Goal: Task Accomplishment & Management: Manage account settings

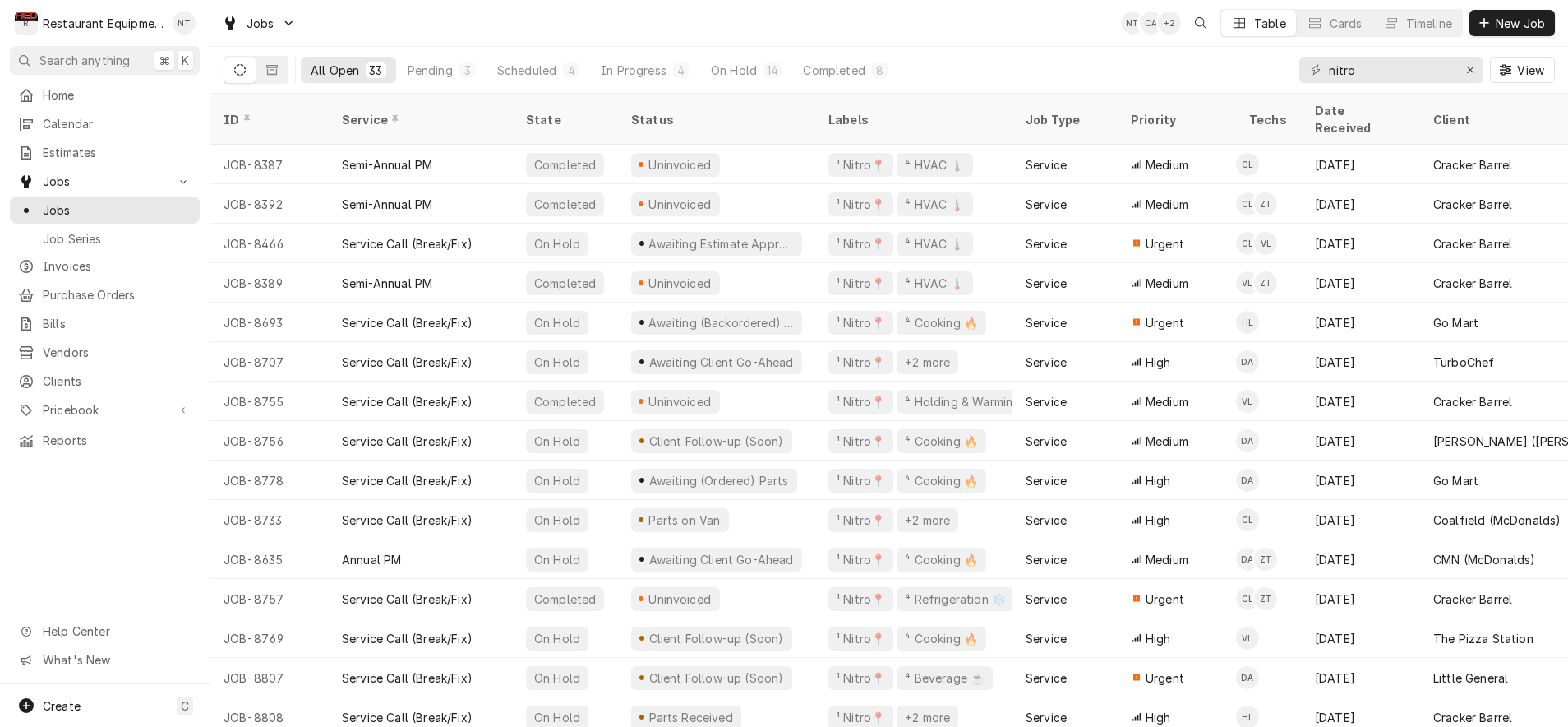
type input "nitro"
click at [487, 77] on button "Scheduled 4" at bounding box center [538, 70] width 102 height 27
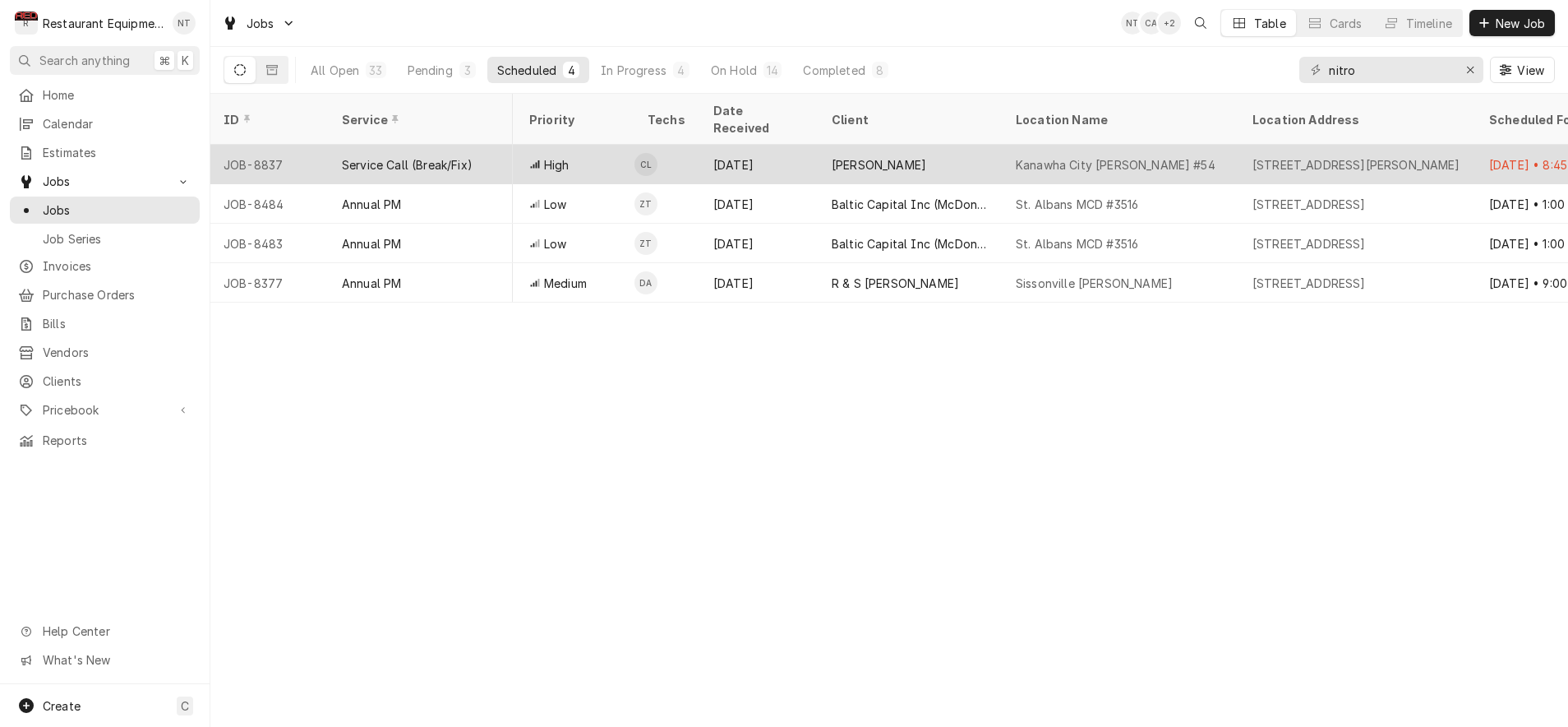
scroll to position [0, 500]
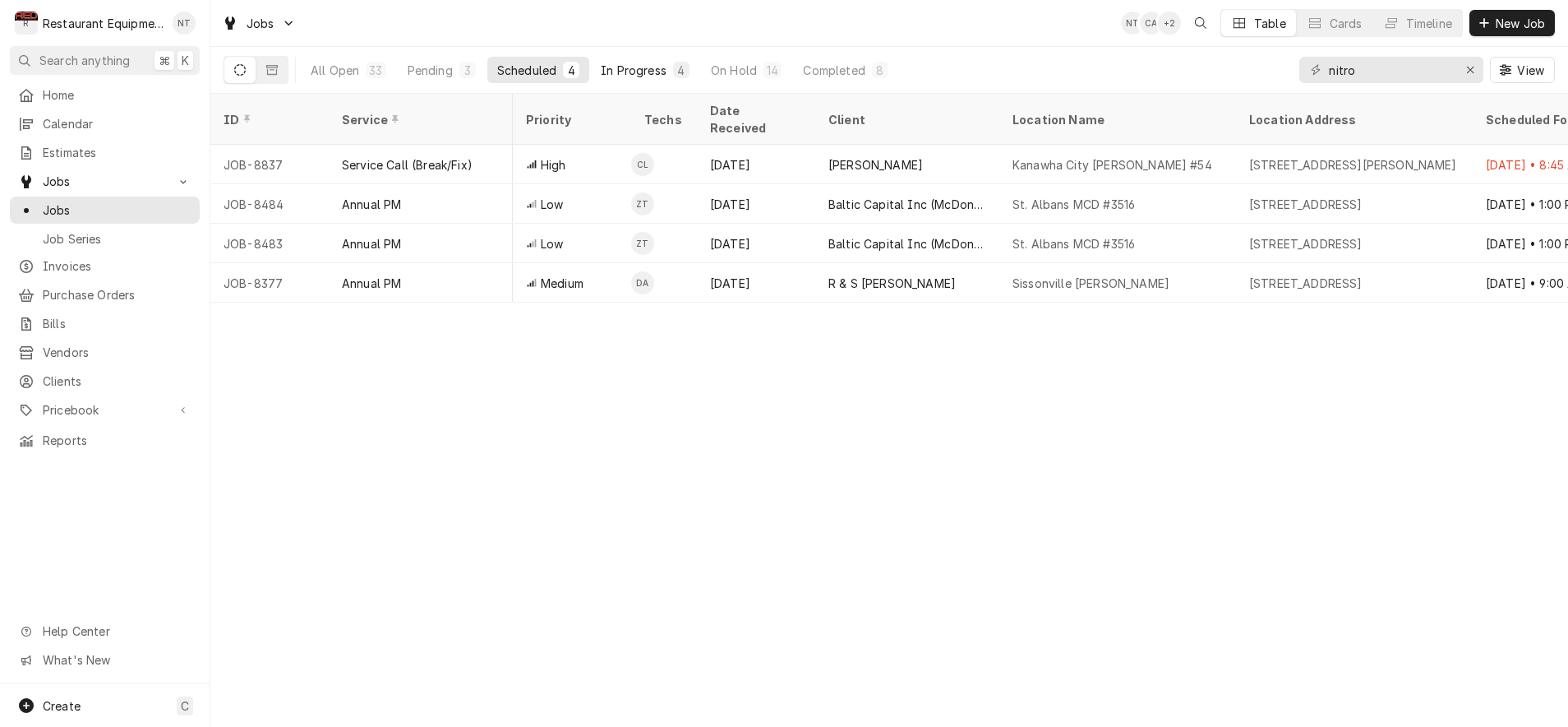
click at [643, 79] on button "In Progress 4" at bounding box center [645, 70] width 108 height 27
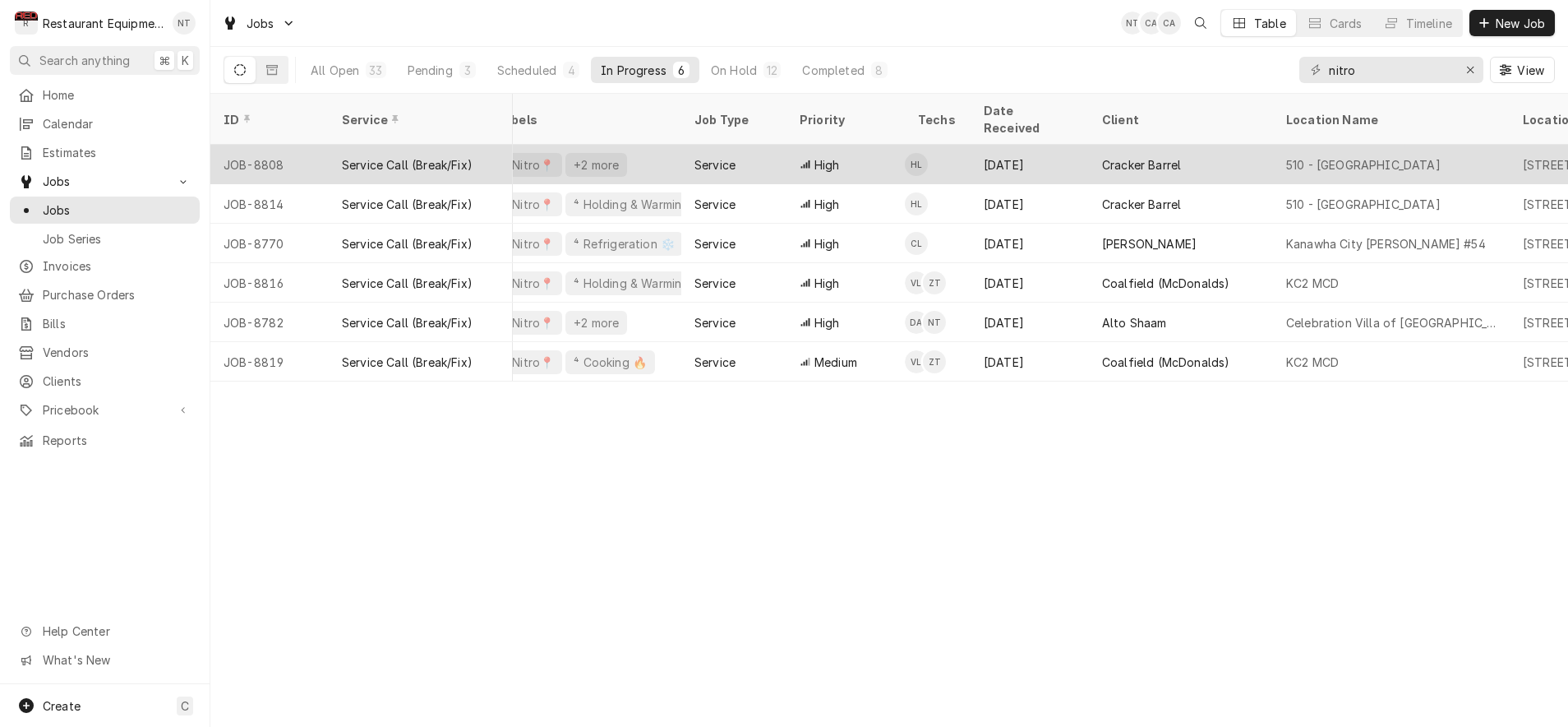
scroll to position [0, 261]
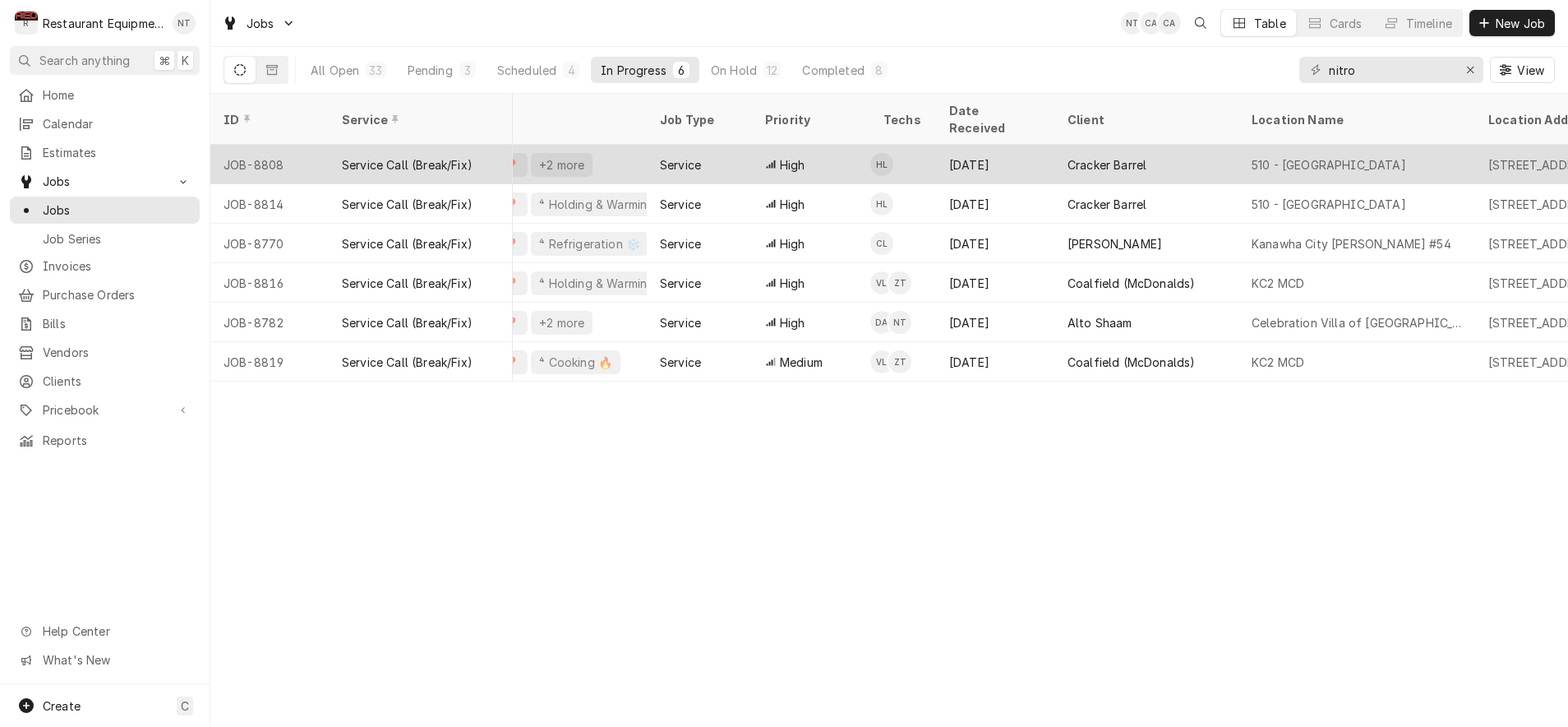
click at [1248, 151] on div "510 - Charleston" at bounding box center [1357, 164] width 237 height 39
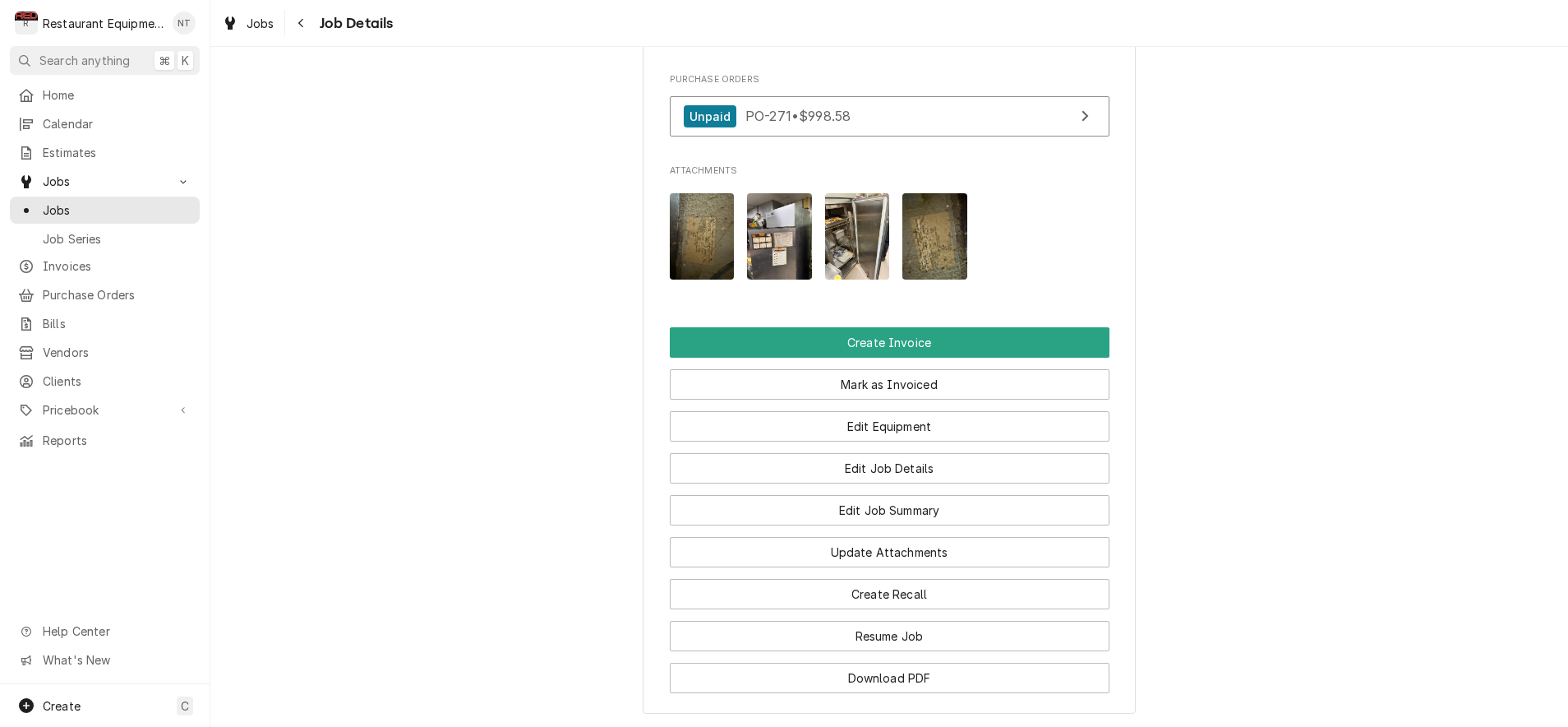
scroll to position [1641, 0]
click at [306, 25] on div "Navigate back" at bounding box center [301, 23] width 16 height 16
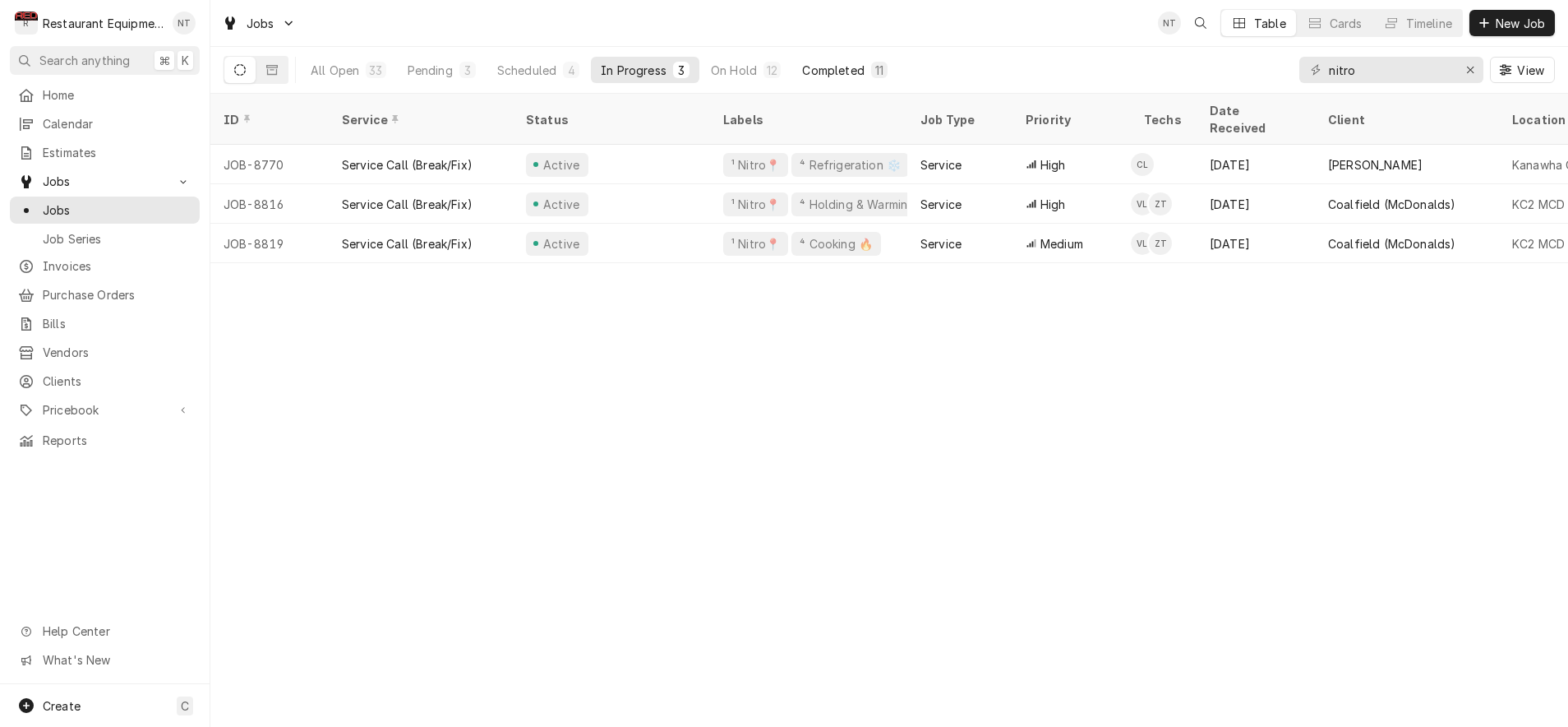
click at [876, 57] on button "Completed 11" at bounding box center [845, 70] width 105 height 27
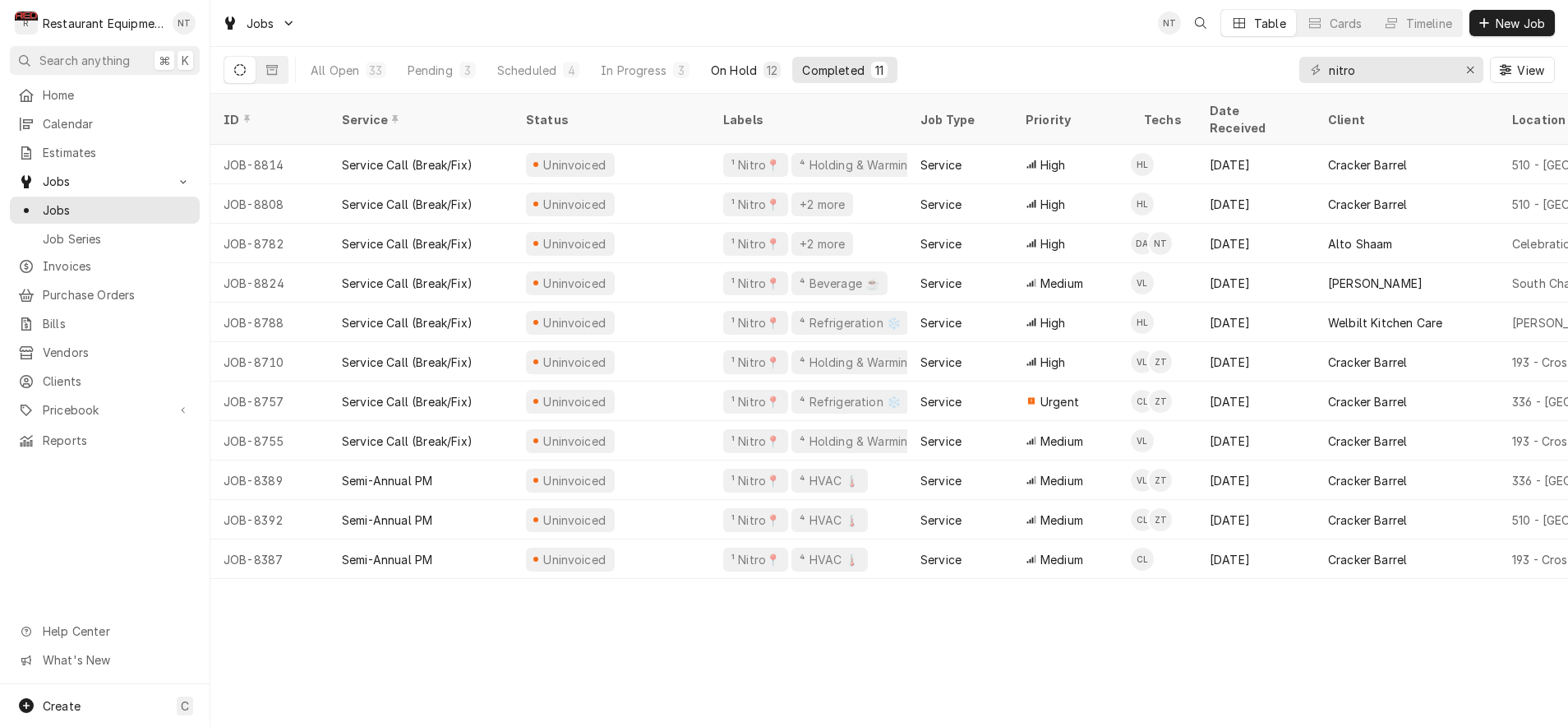
click at [772, 74] on div "12" at bounding box center [772, 70] width 10 height 17
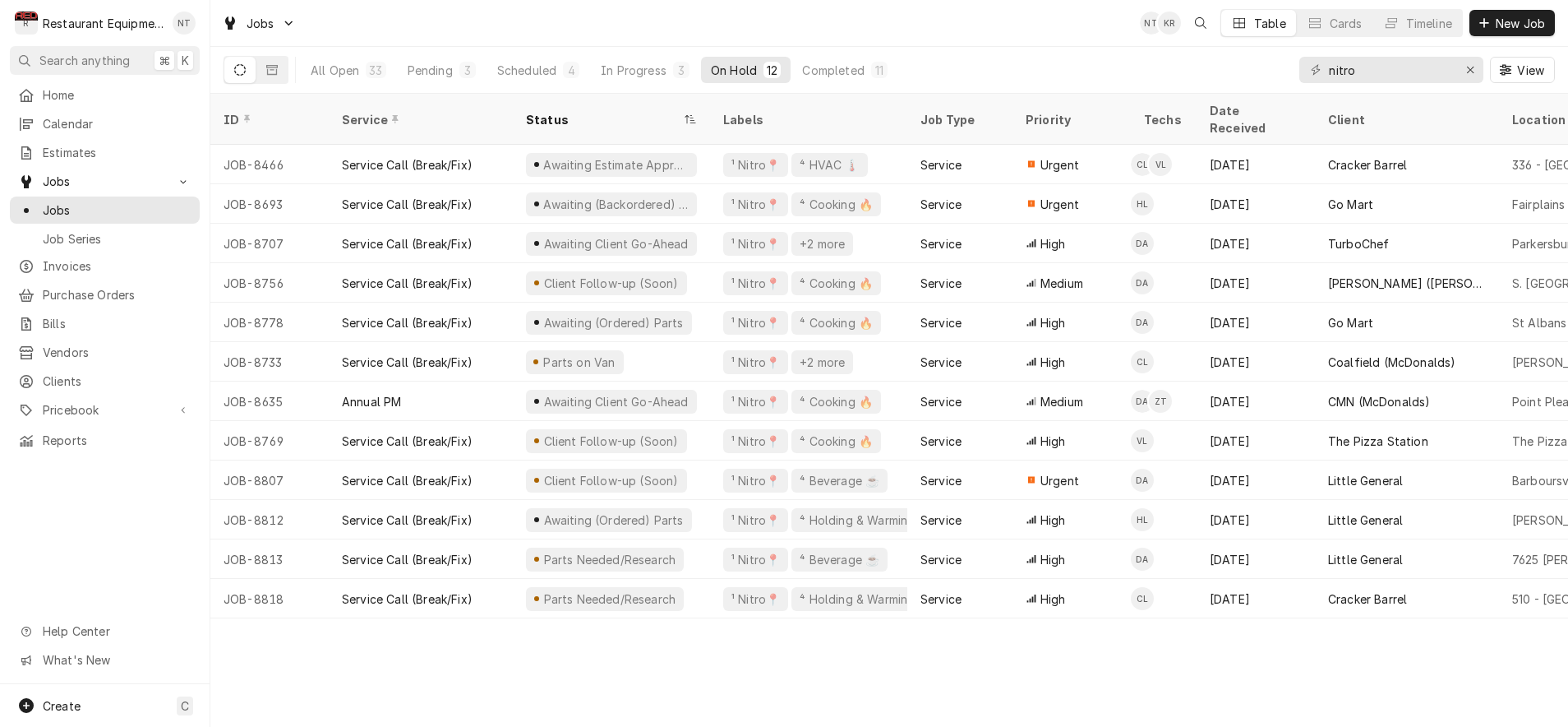
click at [748, 73] on div "On Hold" at bounding box center [734, 70] width 46 height 17
click at [675, 79] on button "In Progress 3" at bounding box center [645, 70] width 108 height 27
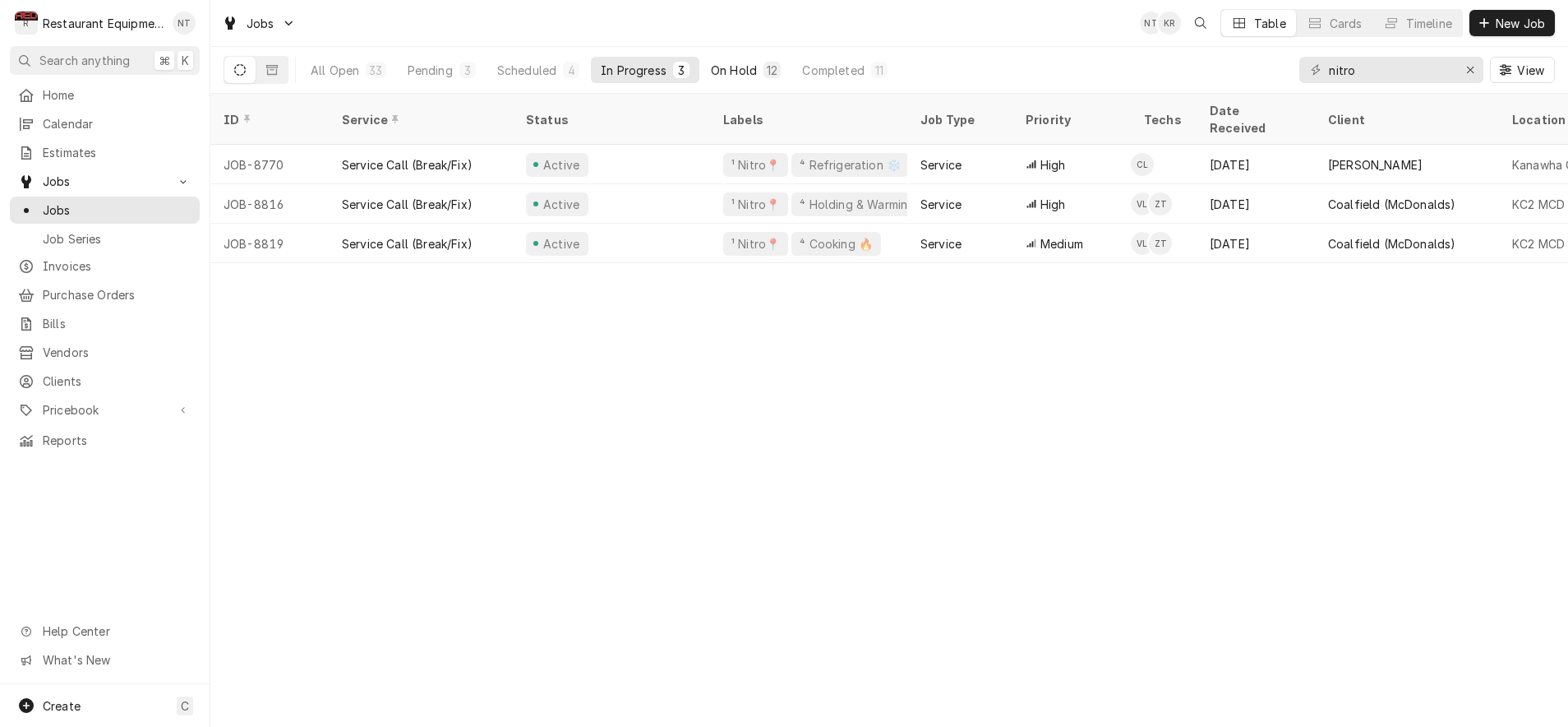
click at [725, 77] on div "On Hold" at bounding box center [734, 70] width 46 height 17
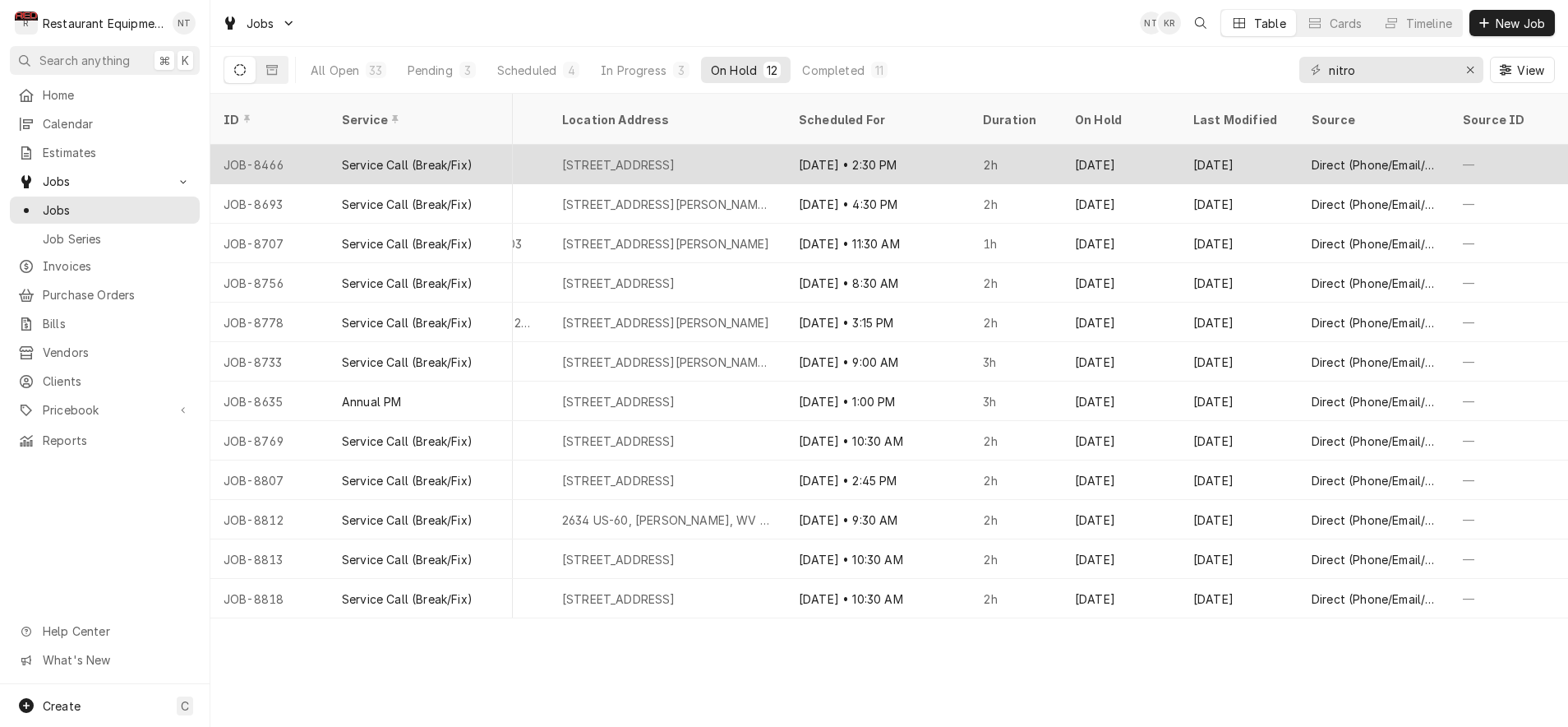
scroll to position [0, 1186]
click at [672, 156] on div "3 Cracker Barrel Dr, Barboursville, WV 25504" at bounding box center [618, 165] width 113 height 17
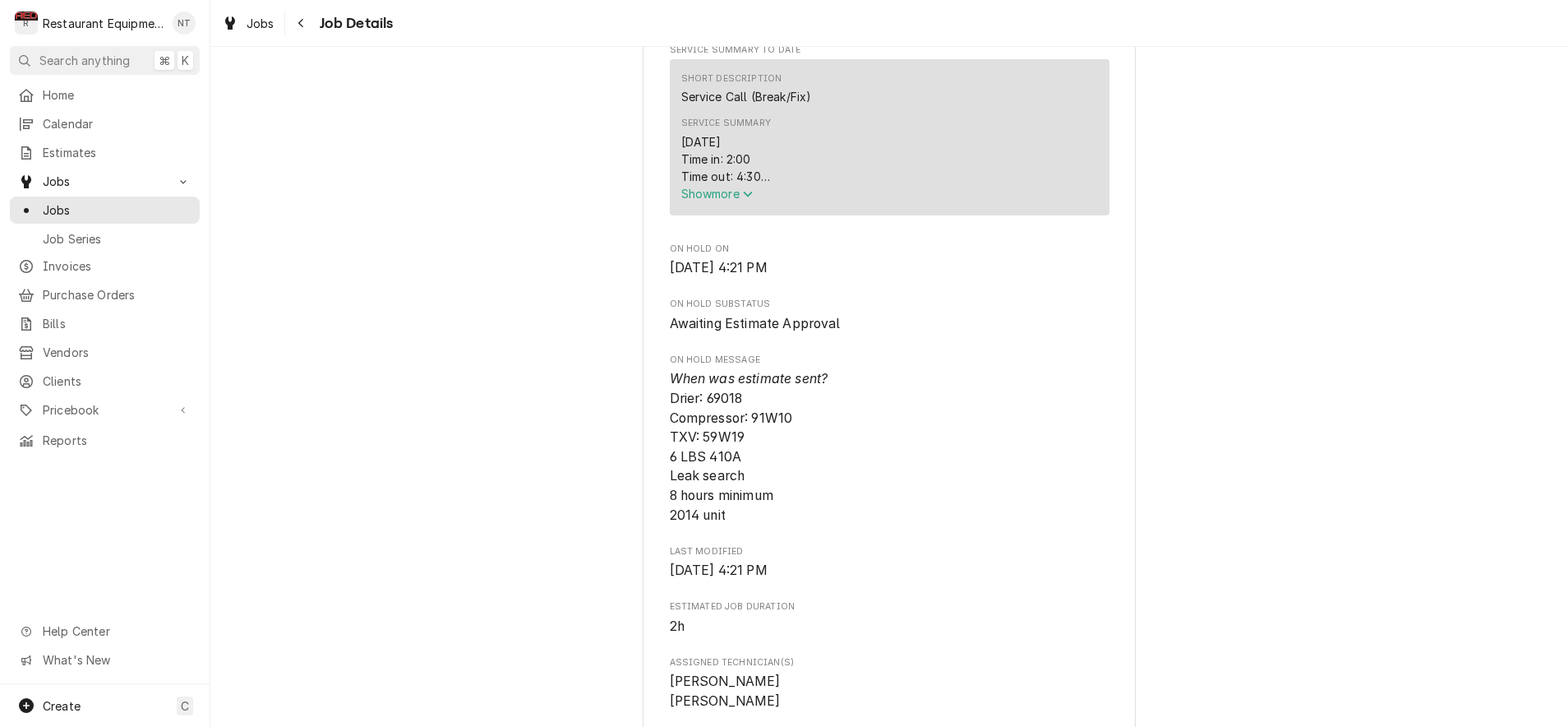
scroll to position [667, 0]
click at [715, 195] on span "Show more" at bounding box center [717, 187] width 72 height 14
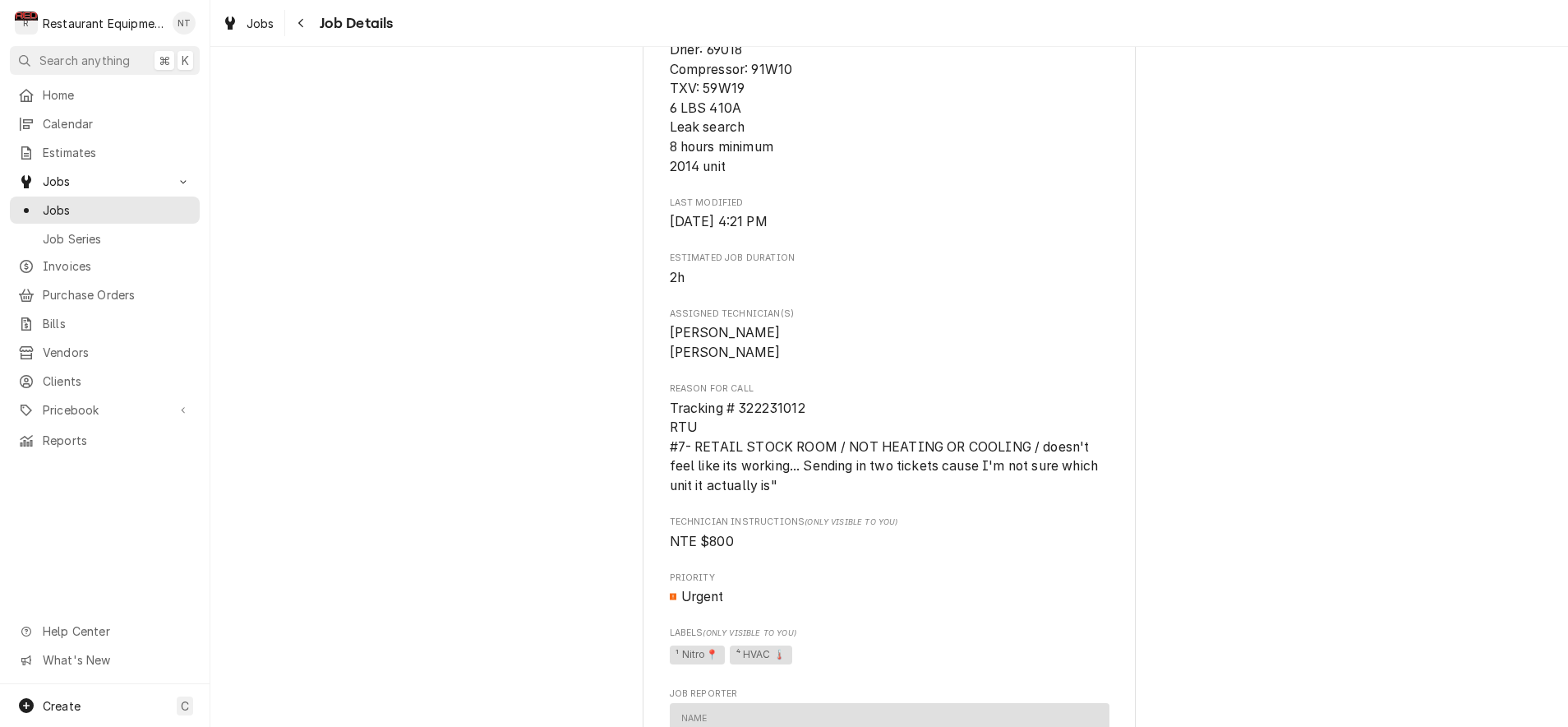
scroll to position [1333, 0]
click at [304, 31] on button "Navigate back" at bounding box center [302, 23] width 27 height 27
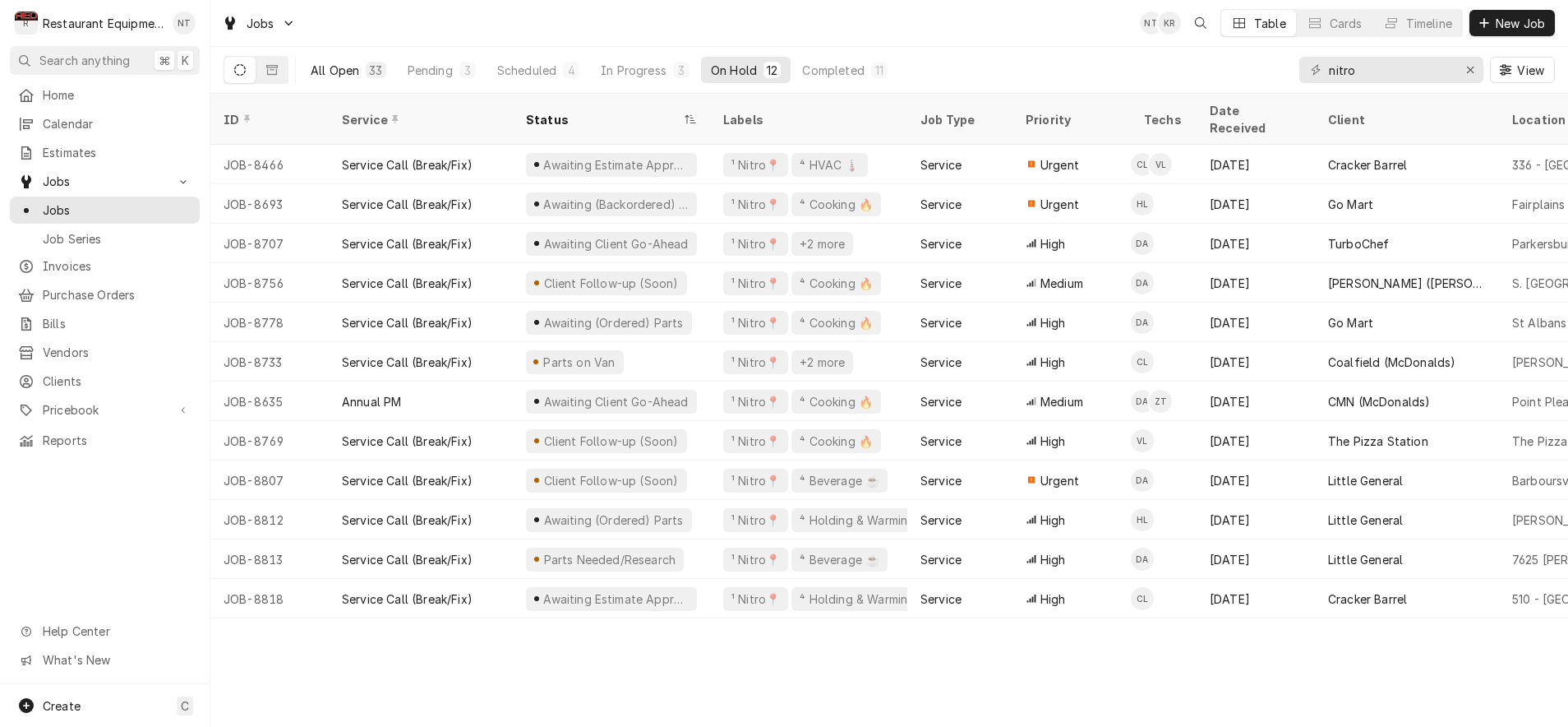
click at [347, 60] on button "All Open 33" at bounding box center [348, 70] width 95 height 27
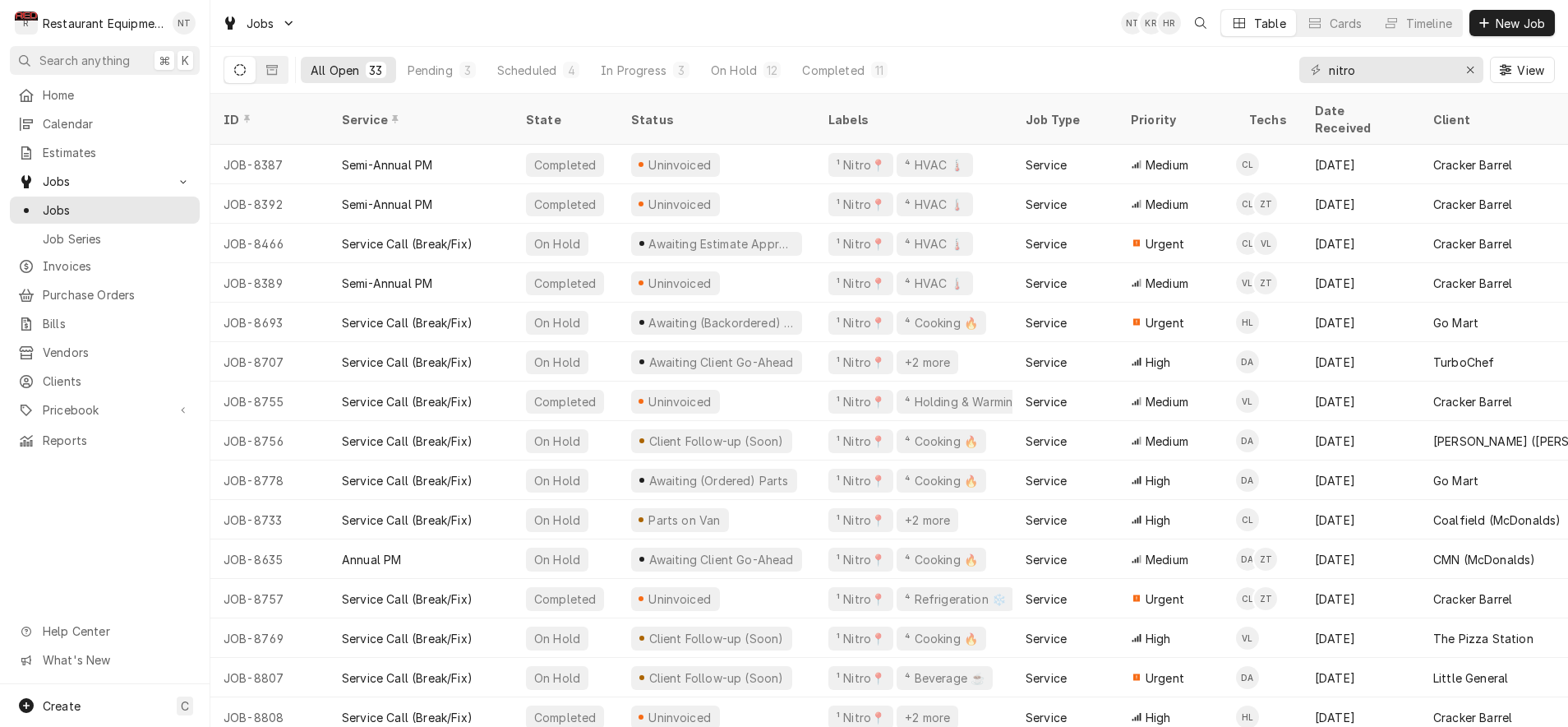
click at [293, 113] on div "ID" at bounding box center [267, 120] width 88 height 17
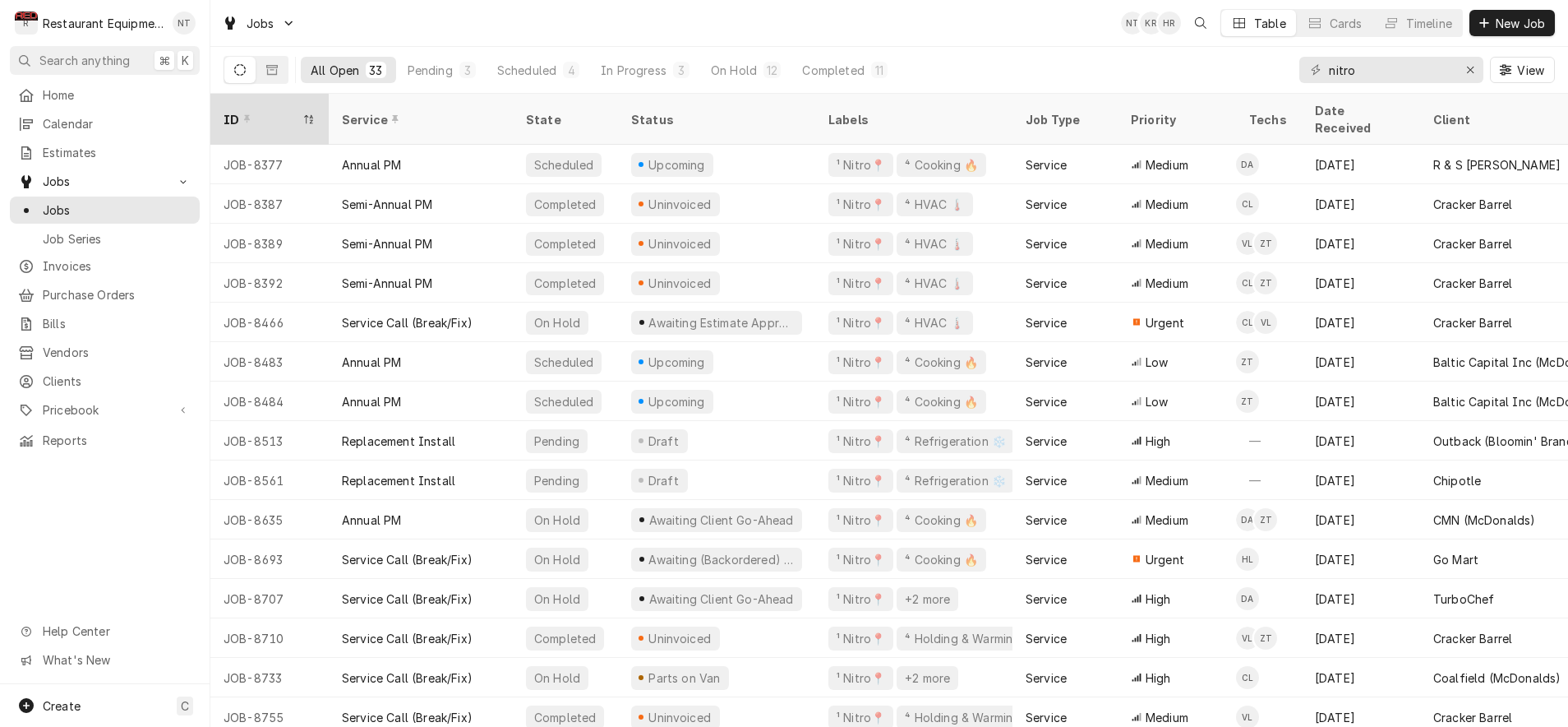
click at [309, 114] on icon "Dynamic Content Wrapper" at bounding box center [309, 119] width 11 height 10
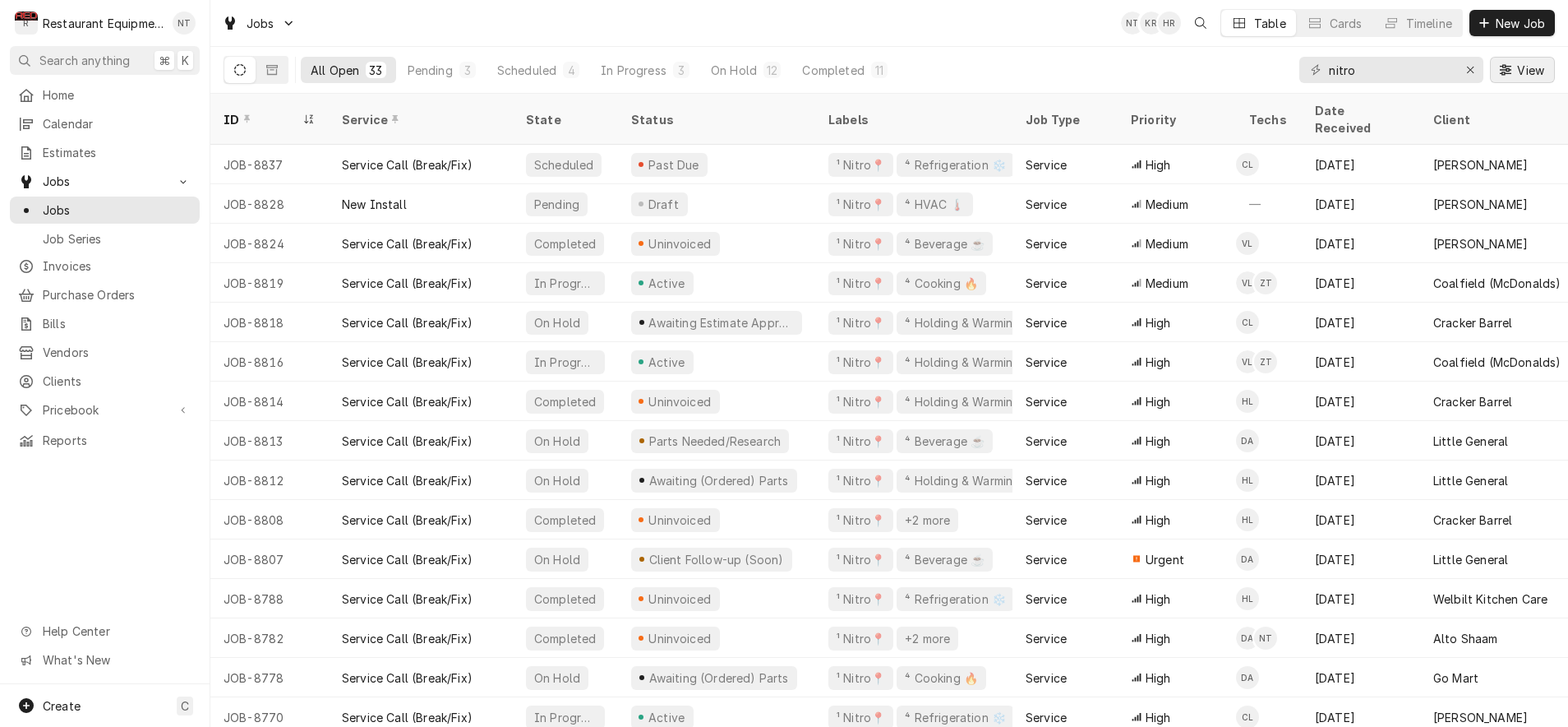
click at [1536, 69] on span "View" at bounding box center [1530, 70] width 33 height 17
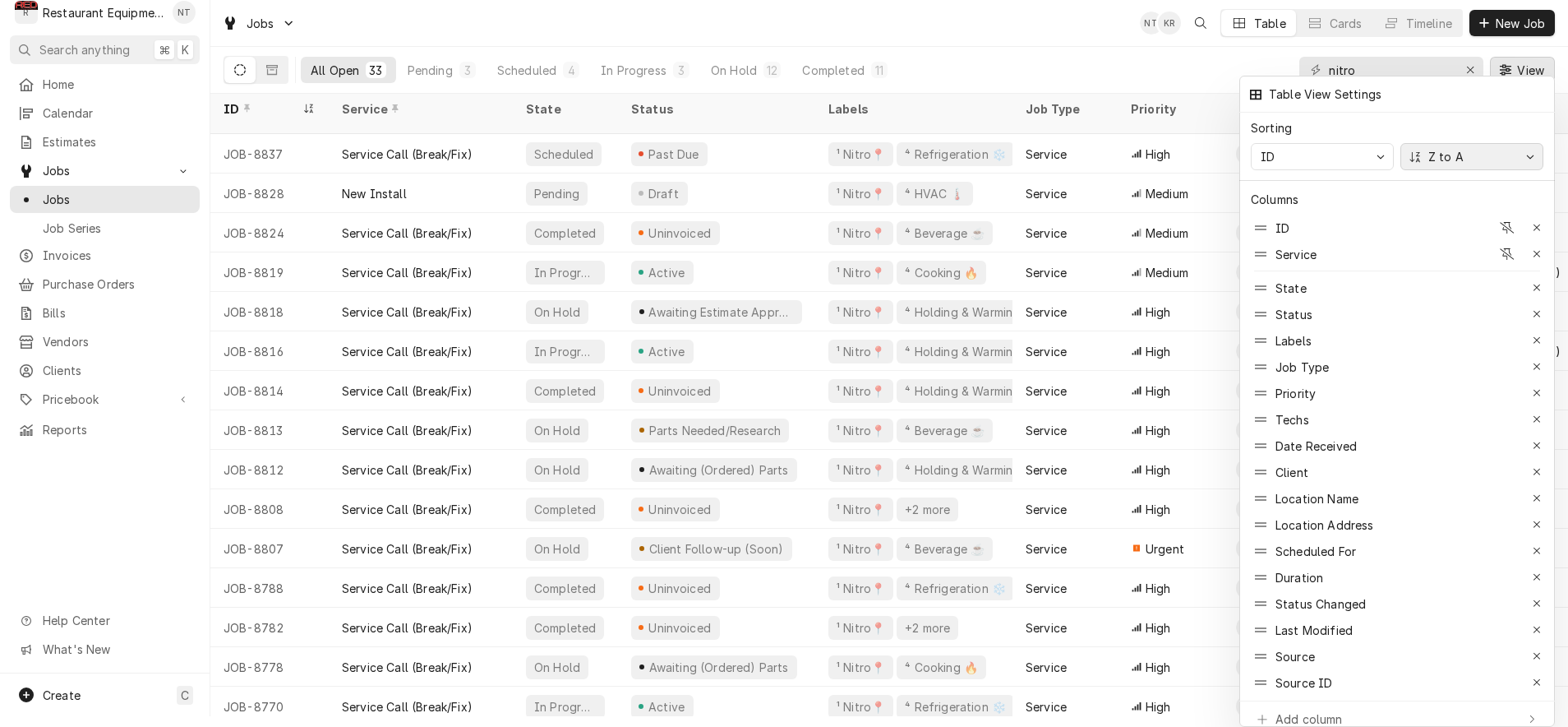
scroll to position [10, 0]
click at [1530, 143] on button "Z to A" at bounding box center [1472, 156] width 143 height 28
click at [1527, 143] on button "Z to A" at bounding box center [1472, 156] width 143 height 28
click at [1505, 78] on div "Table View Settings" at bounding box center [1398, 93] width 316 height 37
click at [1529, 67] on div at bounding box center [784, 364] width 1568 height 727
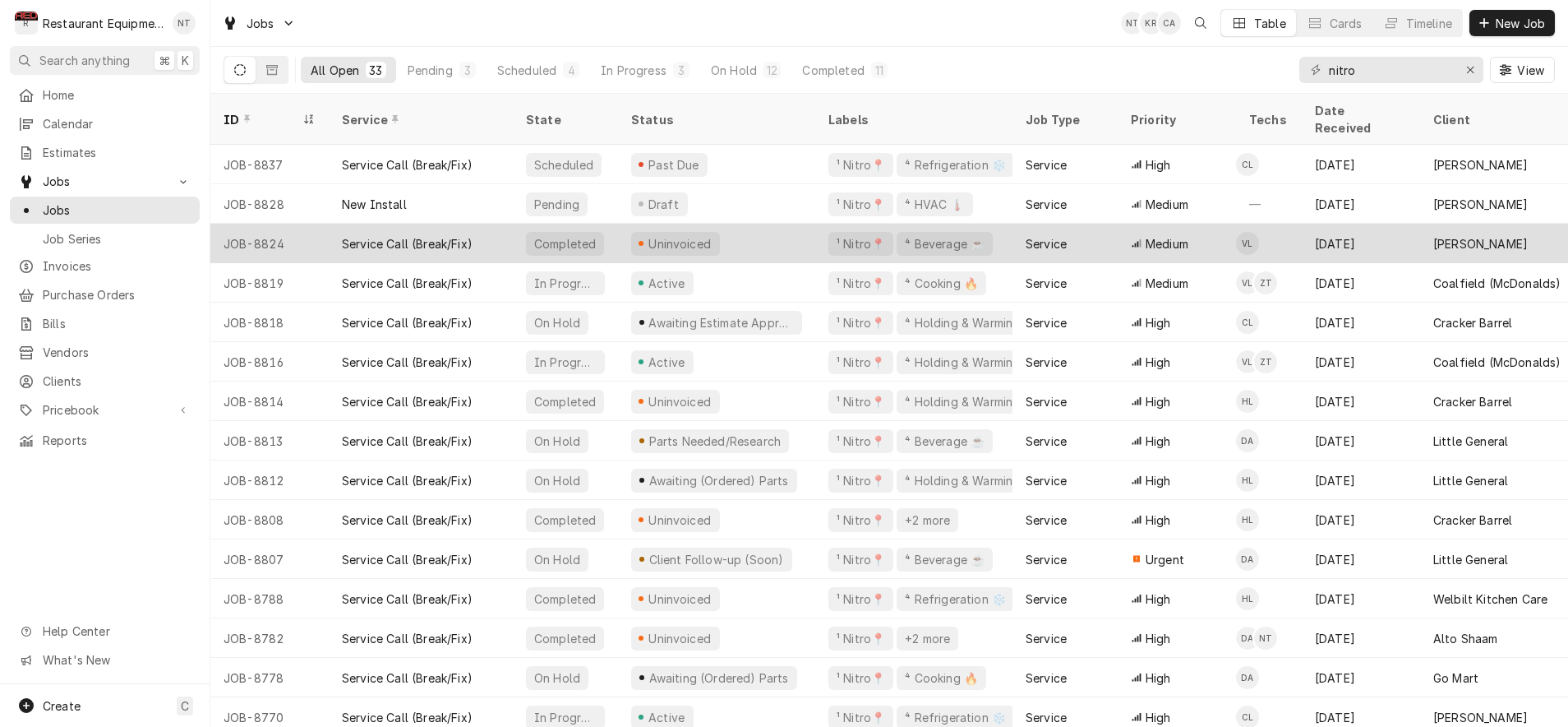
scroll to position [0, 0]
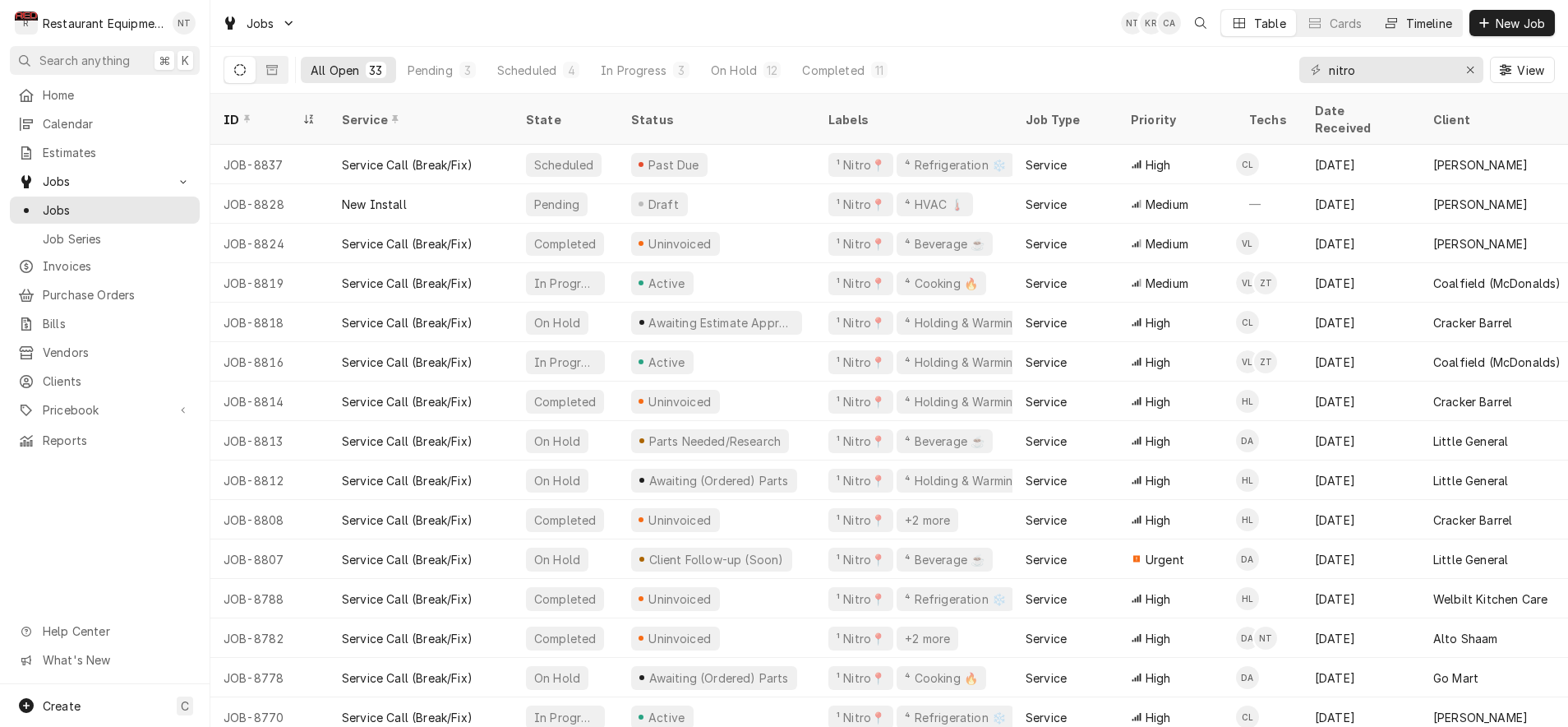
click at [1436, 24] on div "Timeline" at bounding box center [1429, 24] width 46 height 17
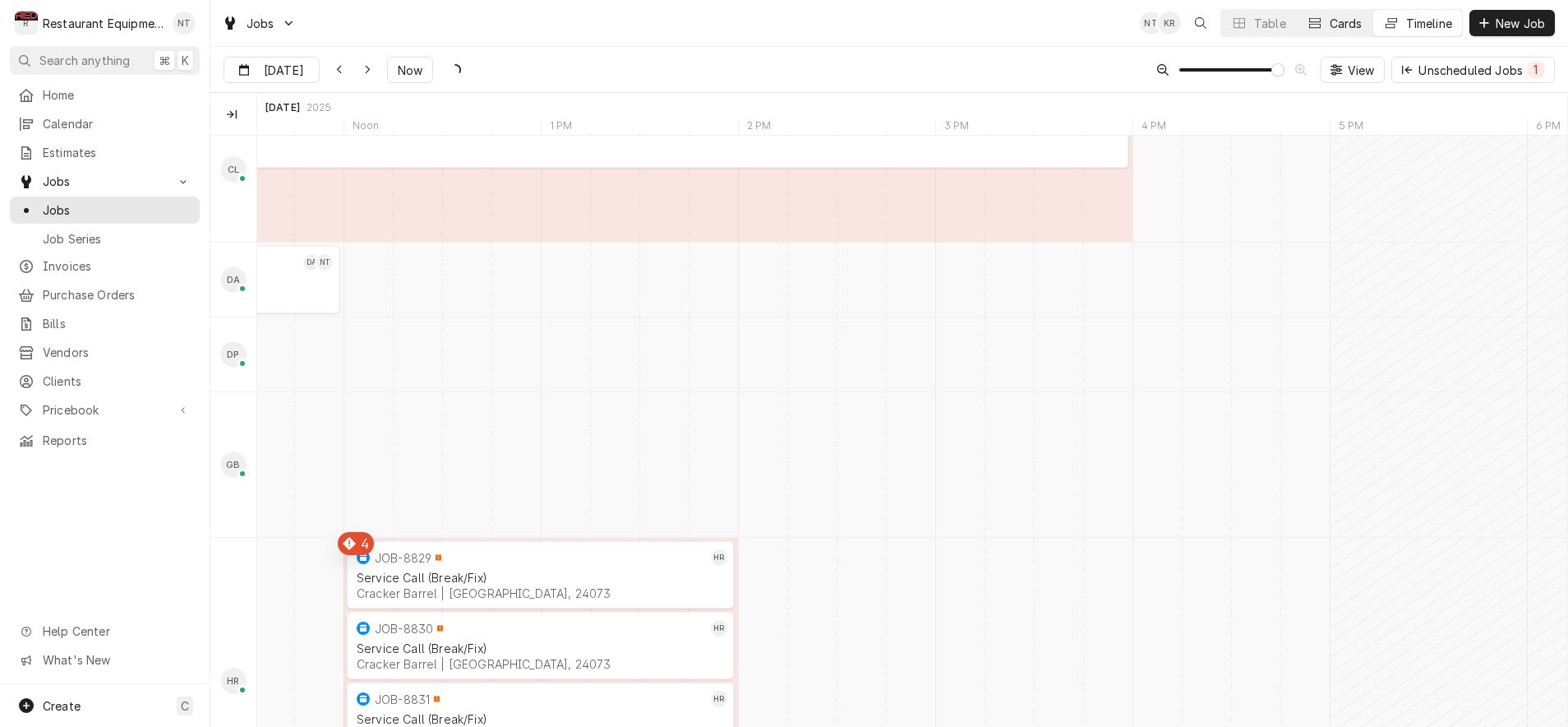
click at [1332, 27] on div "Cards" at bounding box center [1346, 24] width 33 height 17
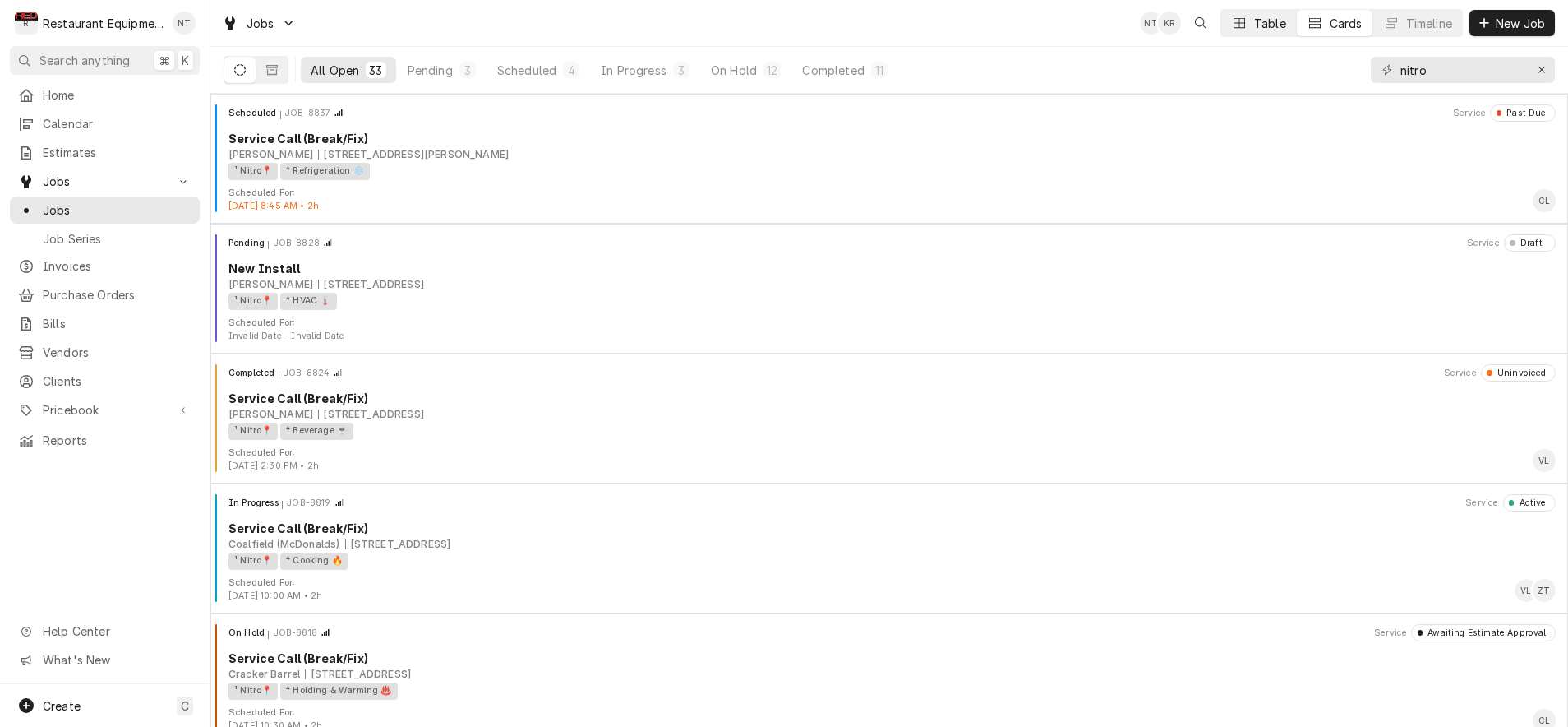
click at [1254, 28] on div "Table" at bounding box center [1270, 24] width 32 height 17
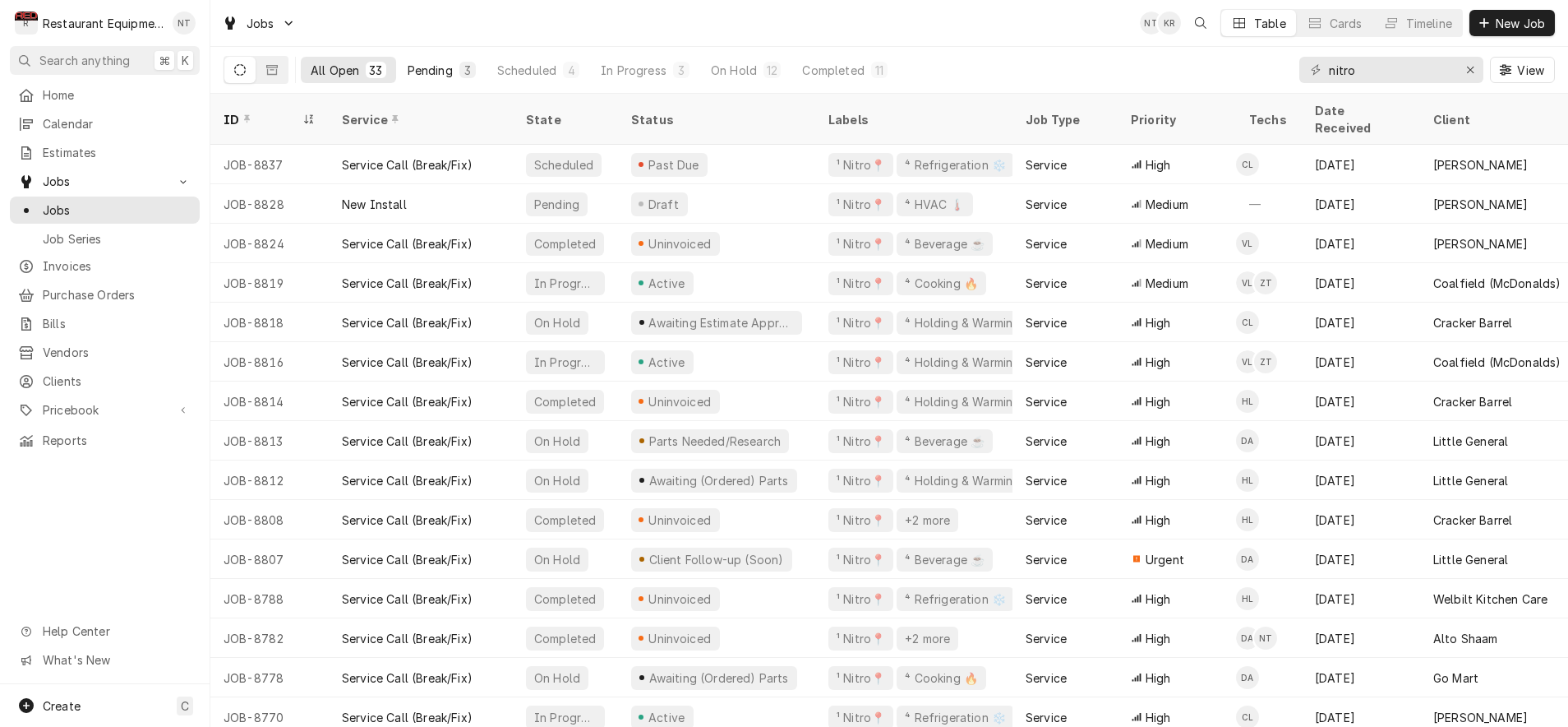
click at [468, 73] on div "3" at bounding box center [467, 70] width 10 height 17
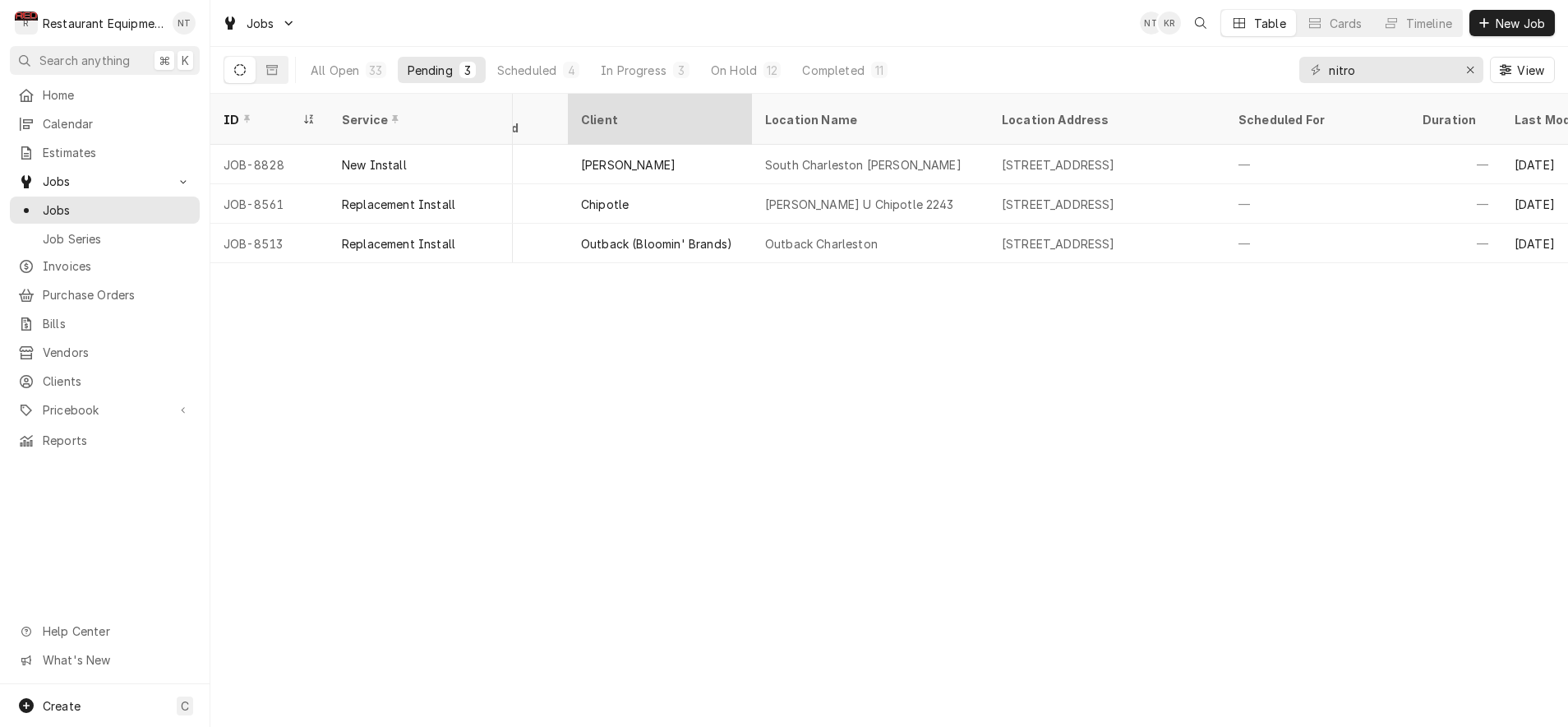
scroll to position [0, 749]
click at [556, 73] on div "Scheduled" at bounding box center [527, 70] width 59 height 17
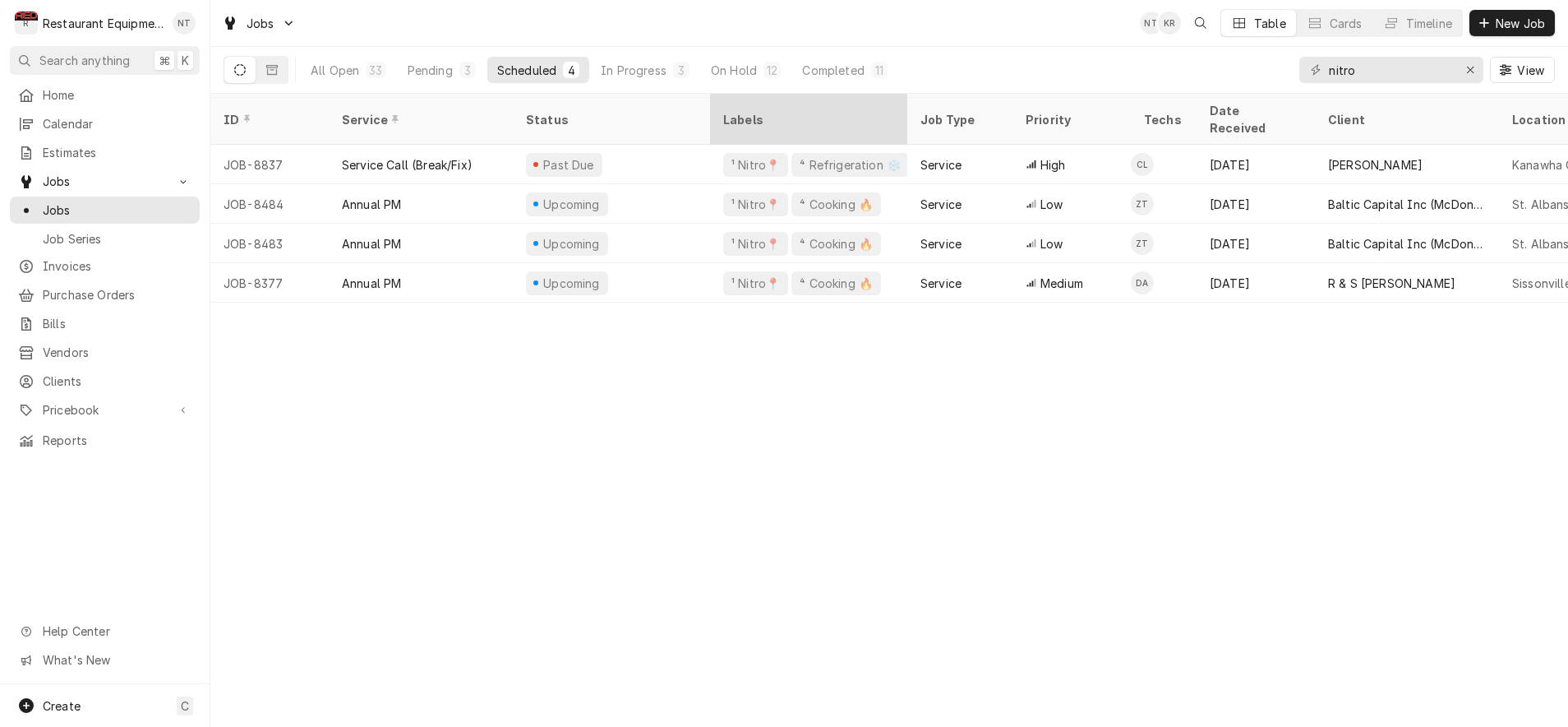
scroll to position [0, 0]
click at [669, 77] on button "In Progress 3" at bounding box center [645, 70] width 108 height 27
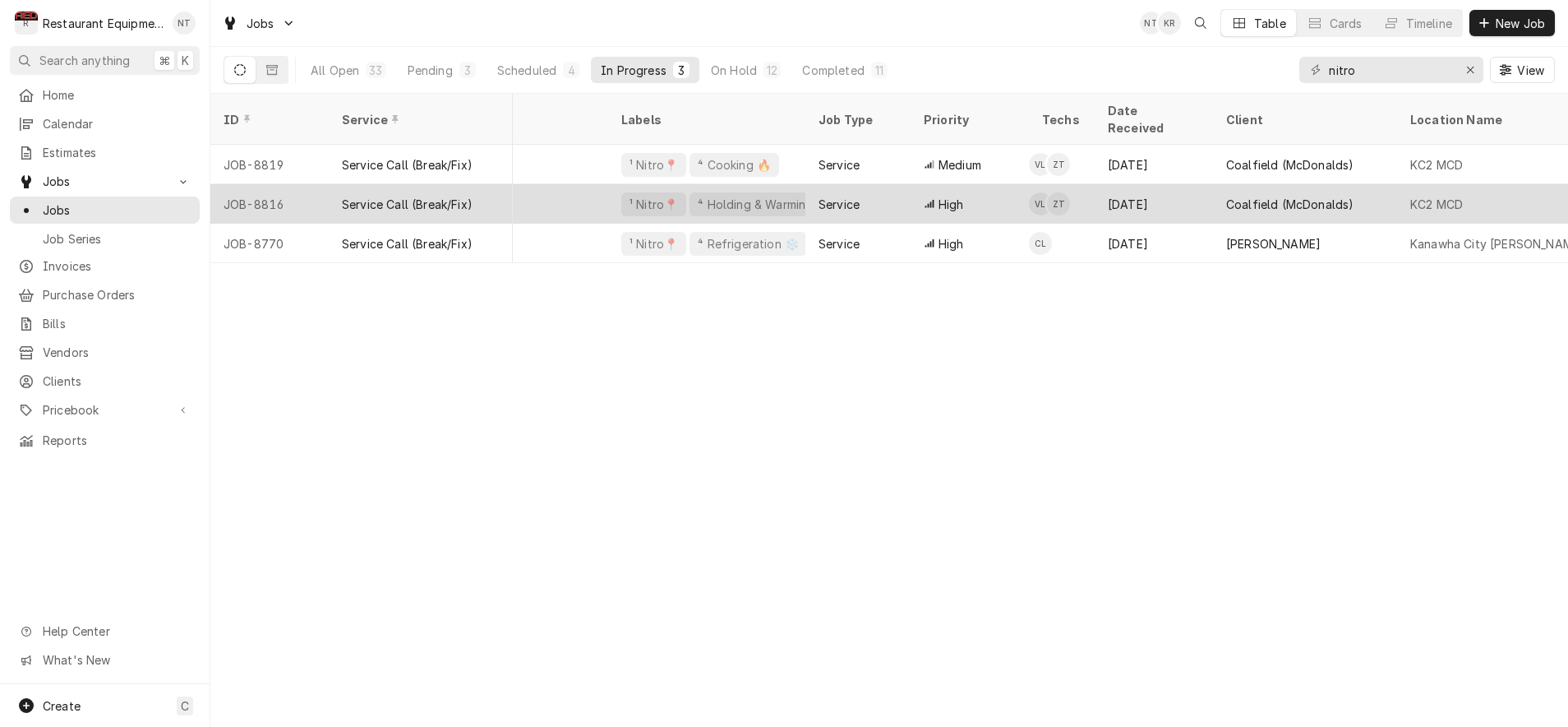
scroll to position [0, 103]
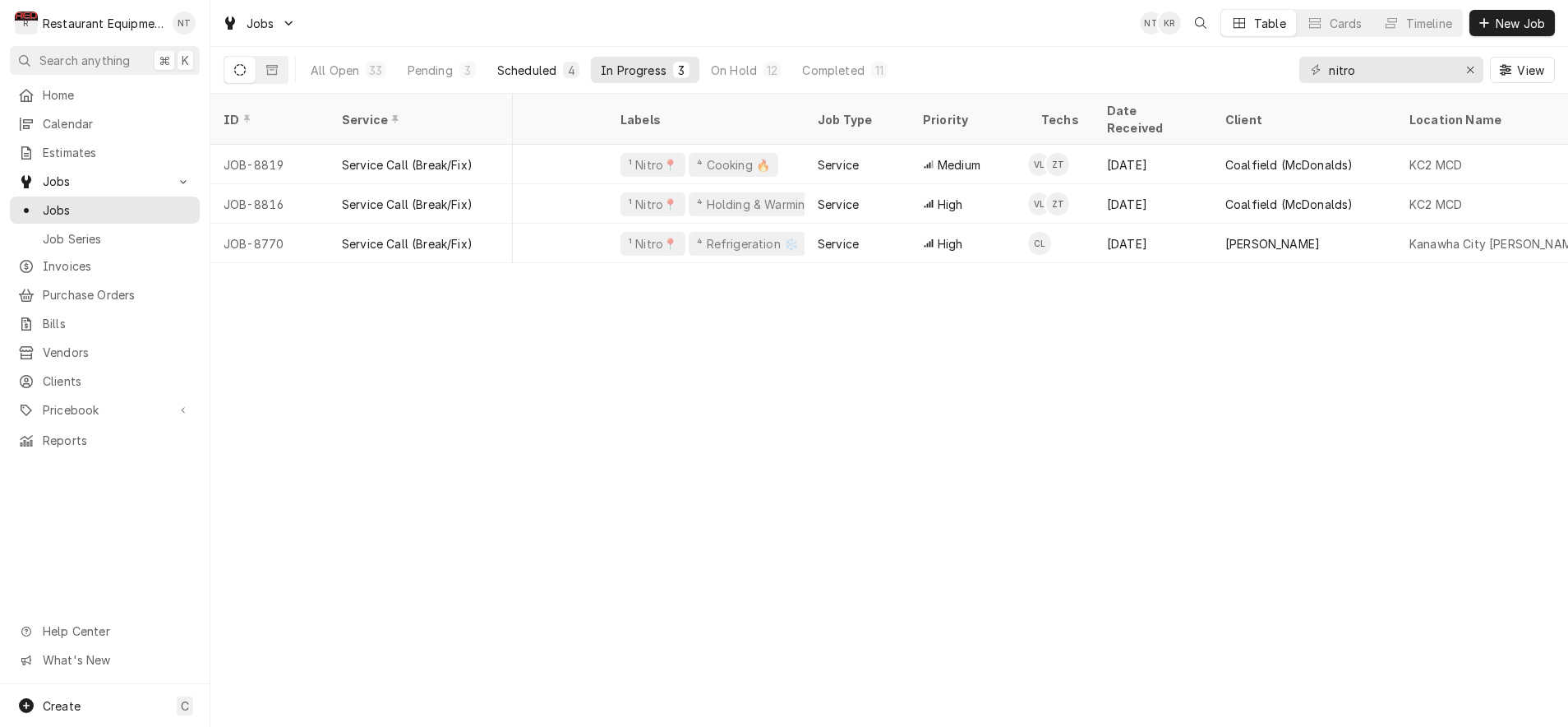
click at [566, 78] on button "Scheduled 4" at bounding box center [538, 70] width 102 height 27
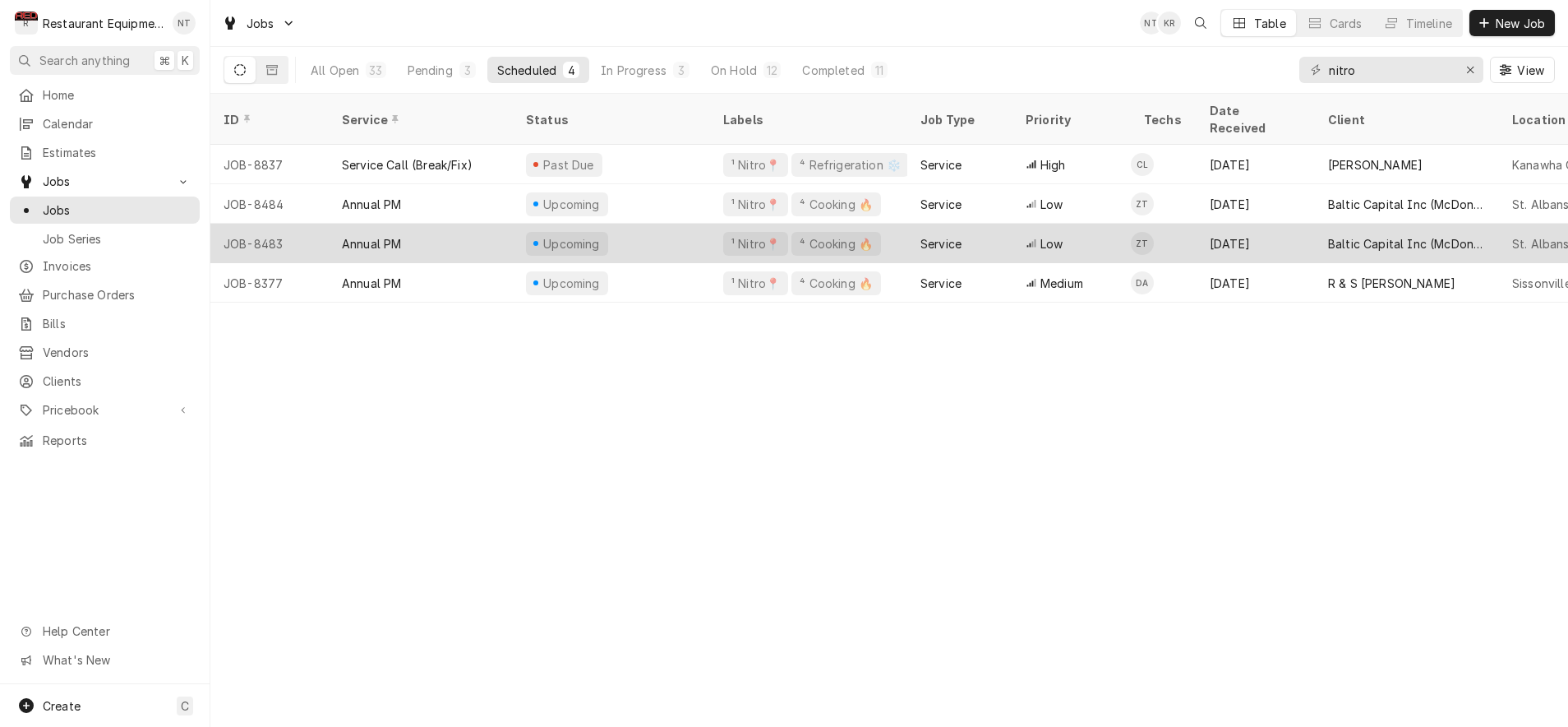
scroll to position [0, 0]
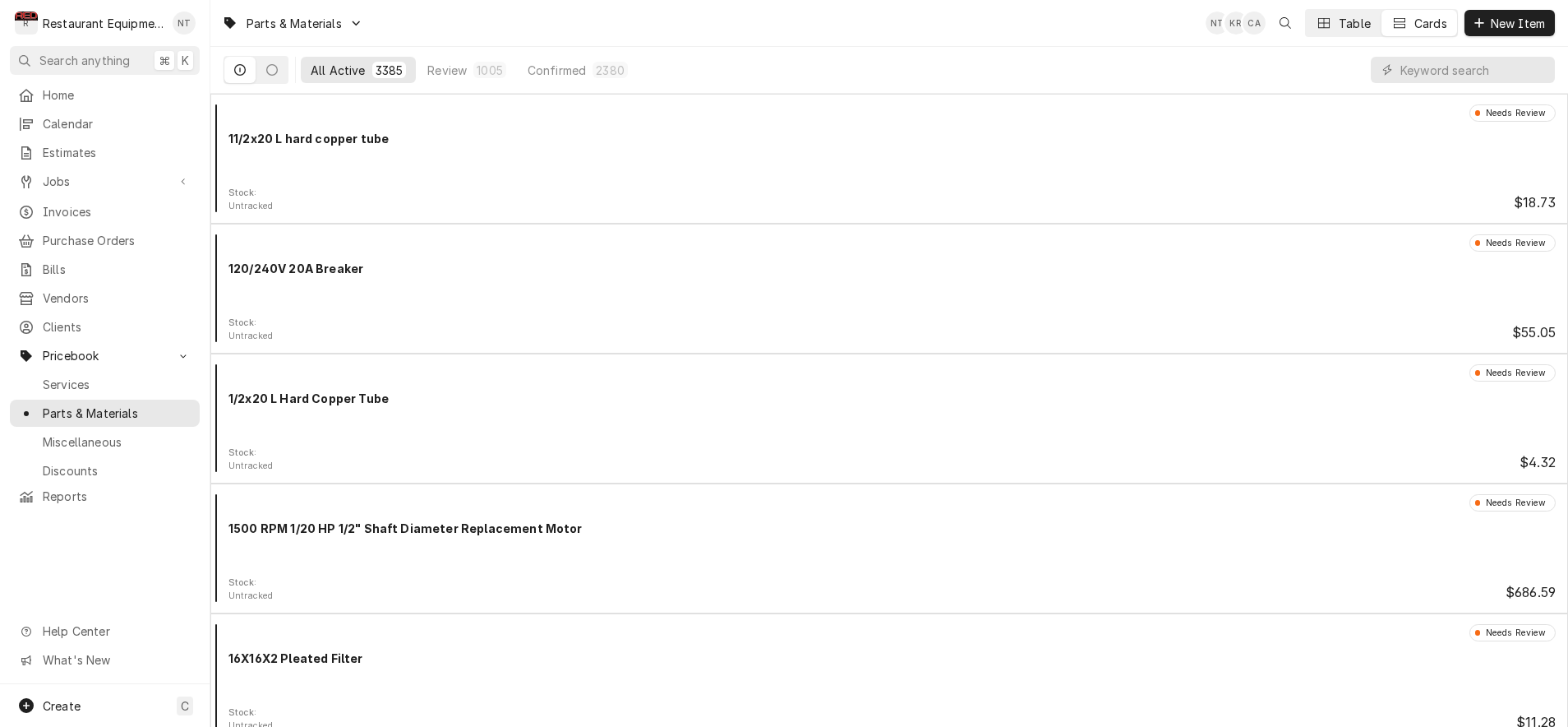
click at [1339, 30] on div "Table" at bounding box center [1355, 24] width 32 height 17
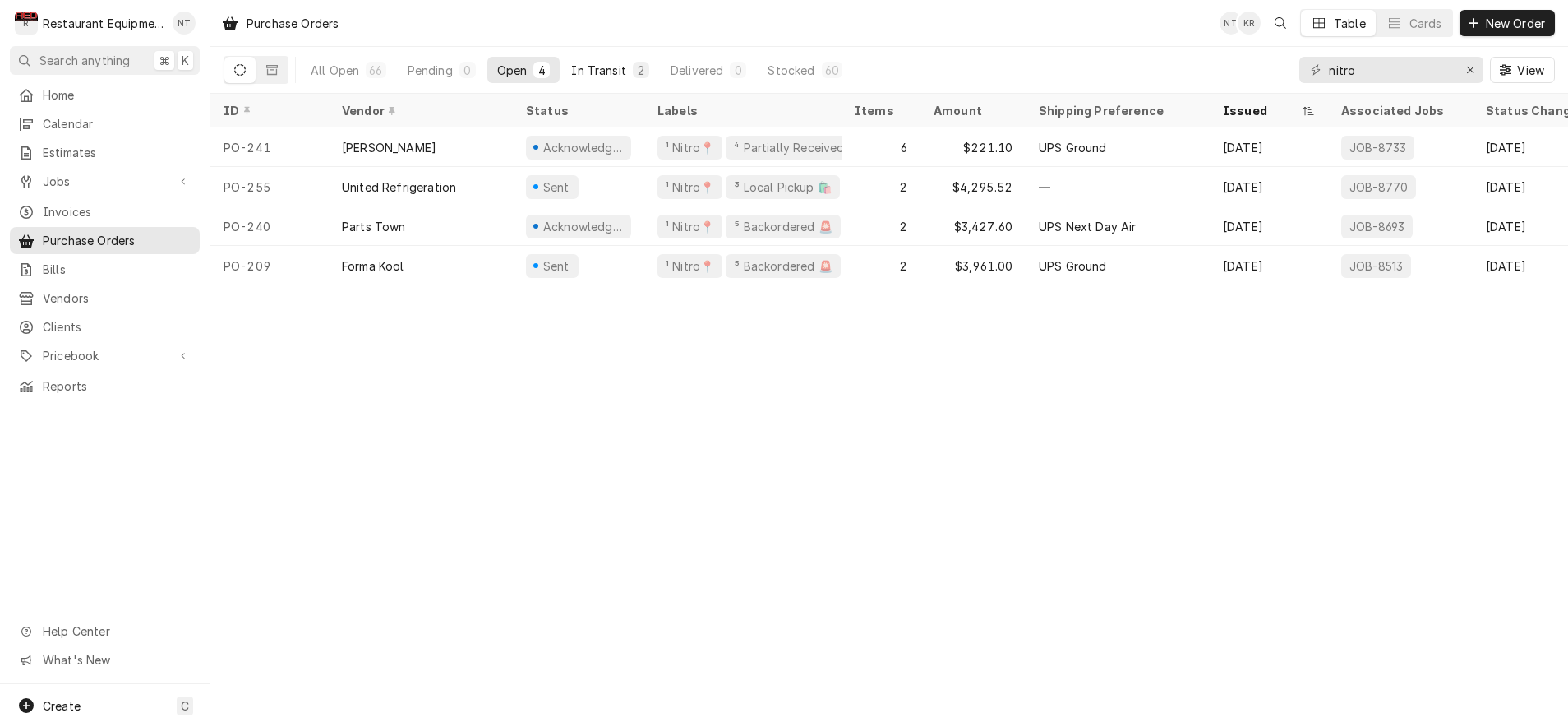
click at [633, 70] on div "2" at bounding box center [640, 69] width 16 height 16
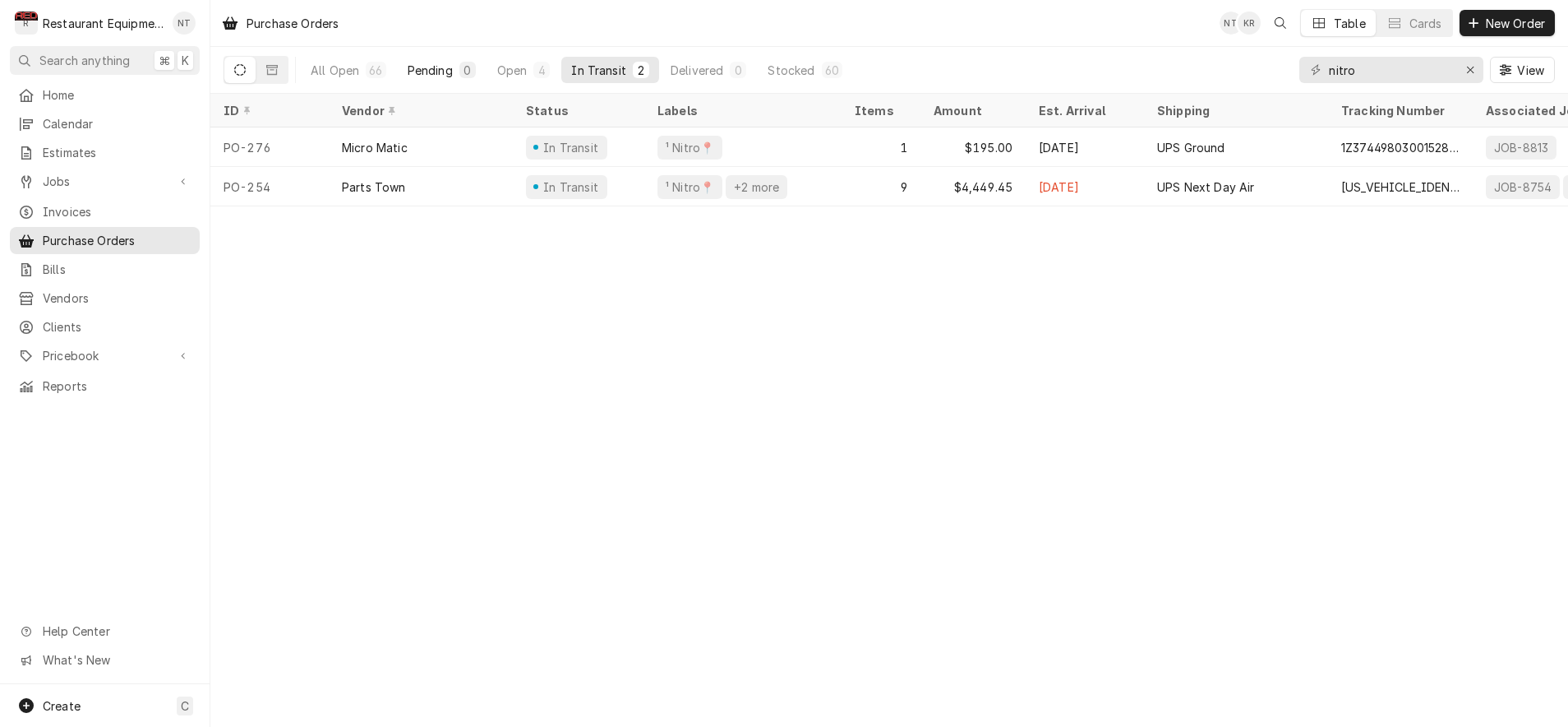
click at [448, 68] on div "Pending" at bounding box center [430, 70] width 46 height 17
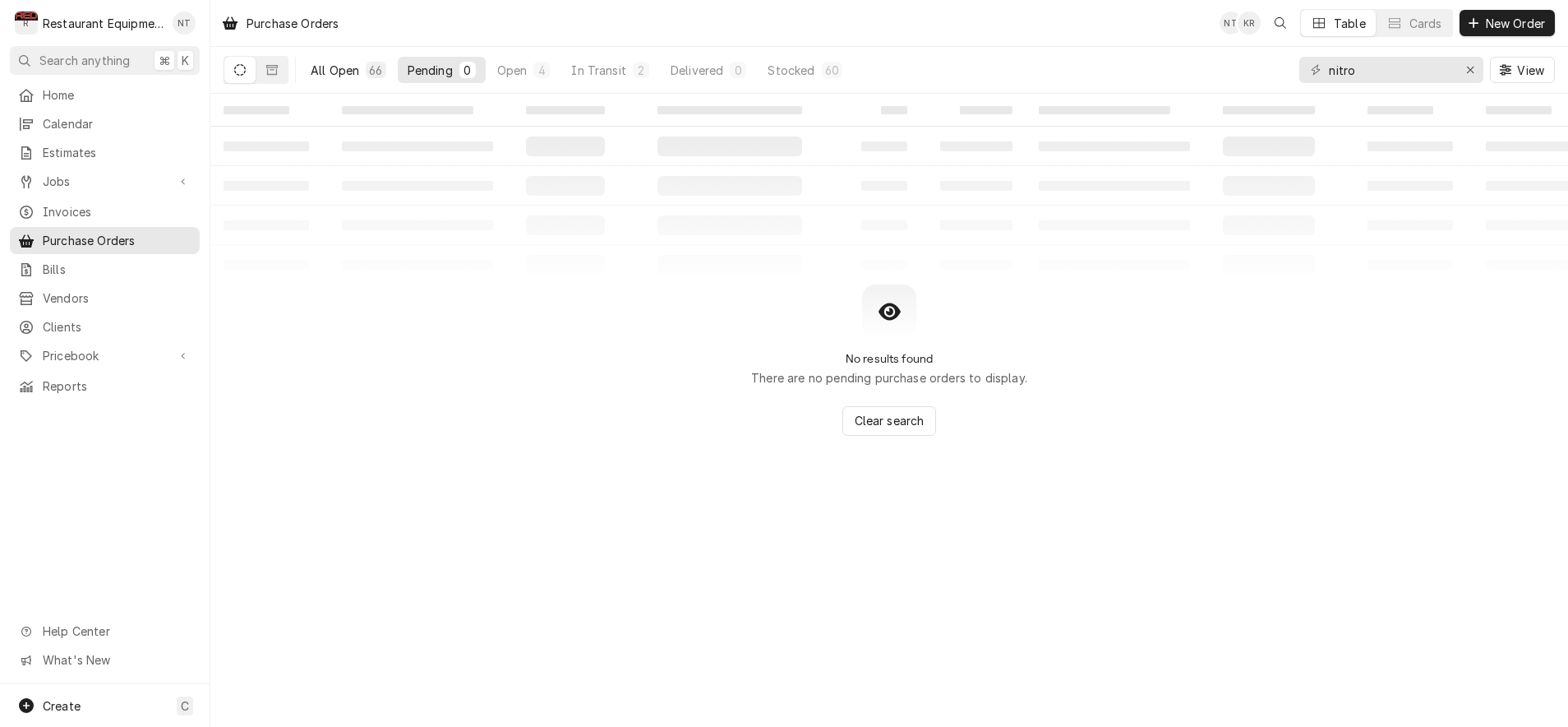
click at [393, 68] on button "All Open 66" at bounding box center [348, 70] width 95 height 27
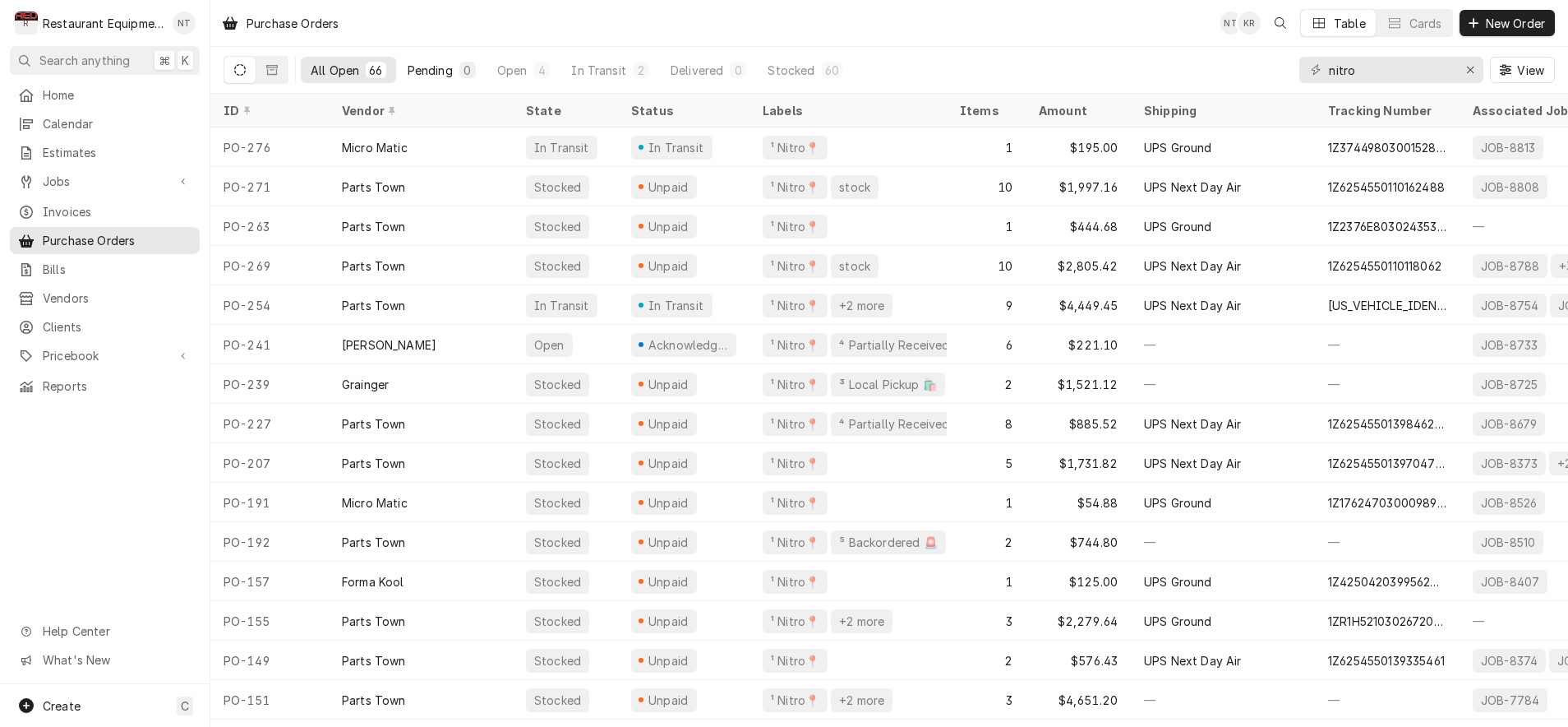
click at [440, 61] on button "Pending 0" at bounding box center [441, 70] width 88 height 27
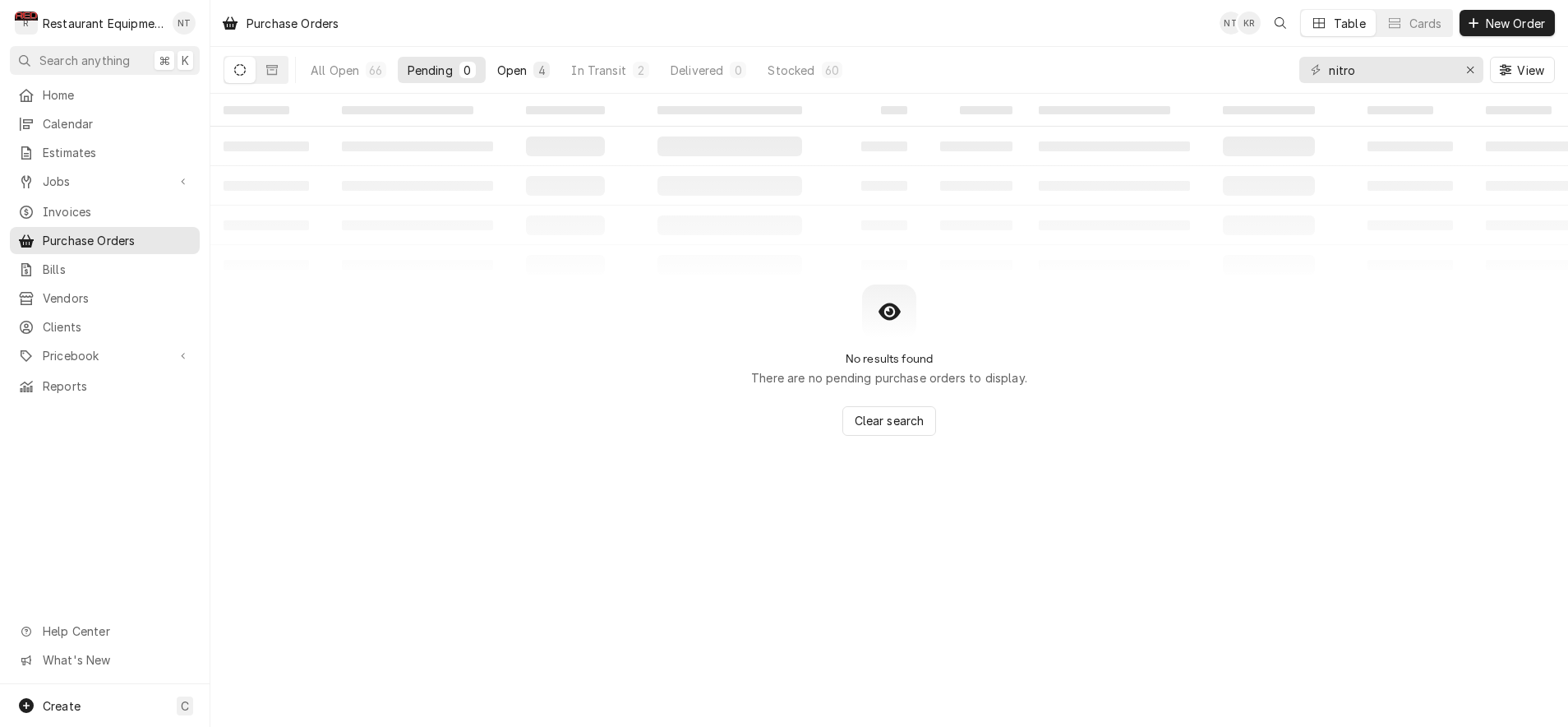
click at [524, 70] on div "Open" at bounding box center [513, 70] width 30 height 17
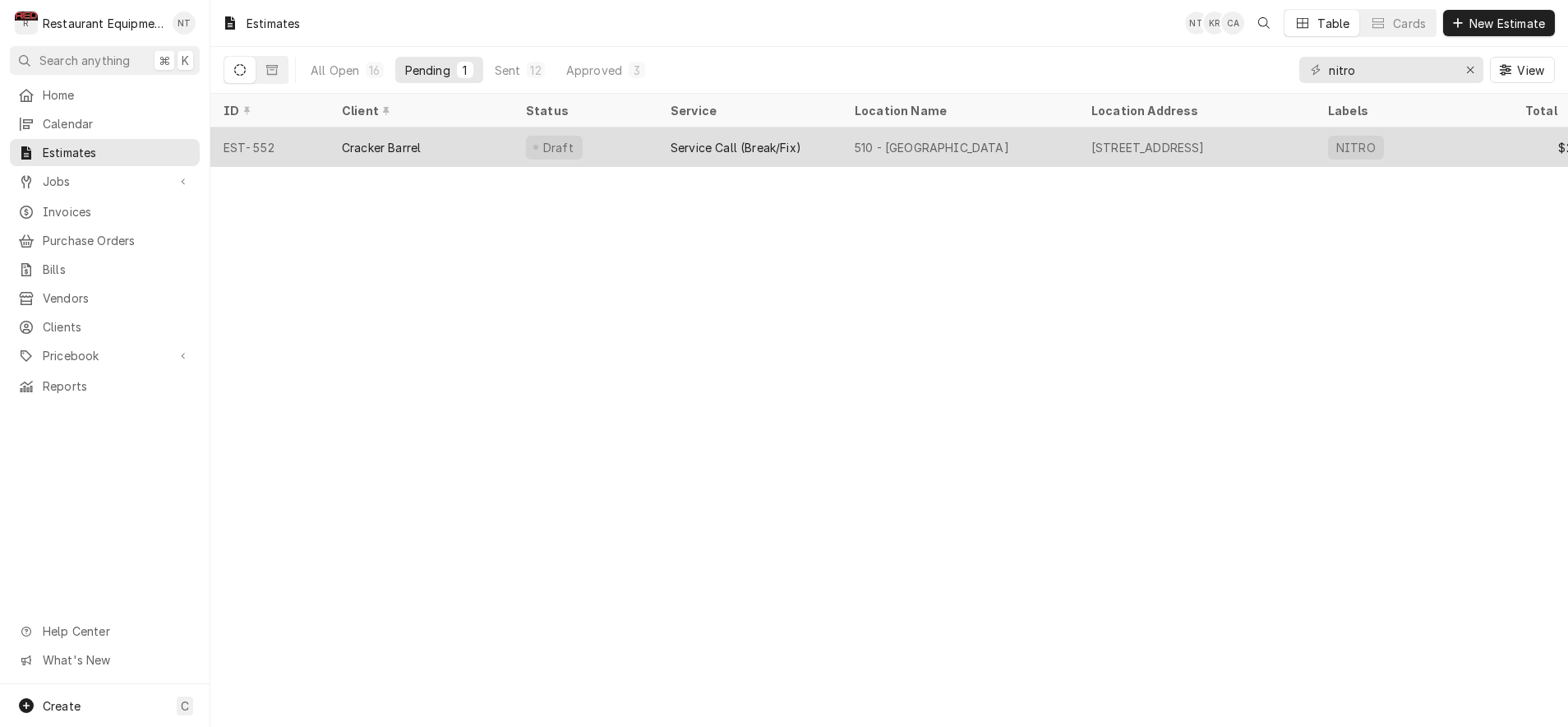
scroll to position [0, -3]
click at [648, 130] on div "Draft" at bounding box center [585, 147] width 145 height 39
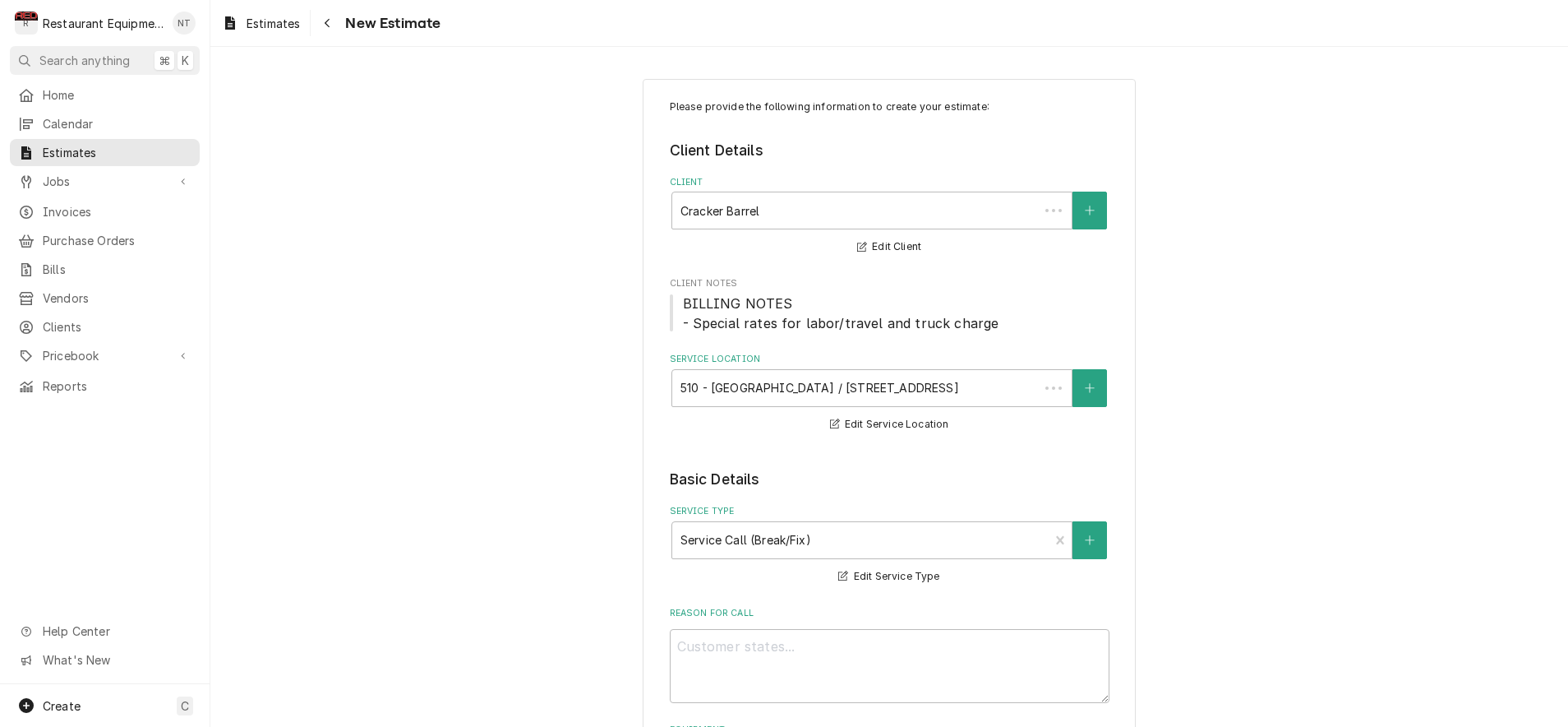
type textarea "x"
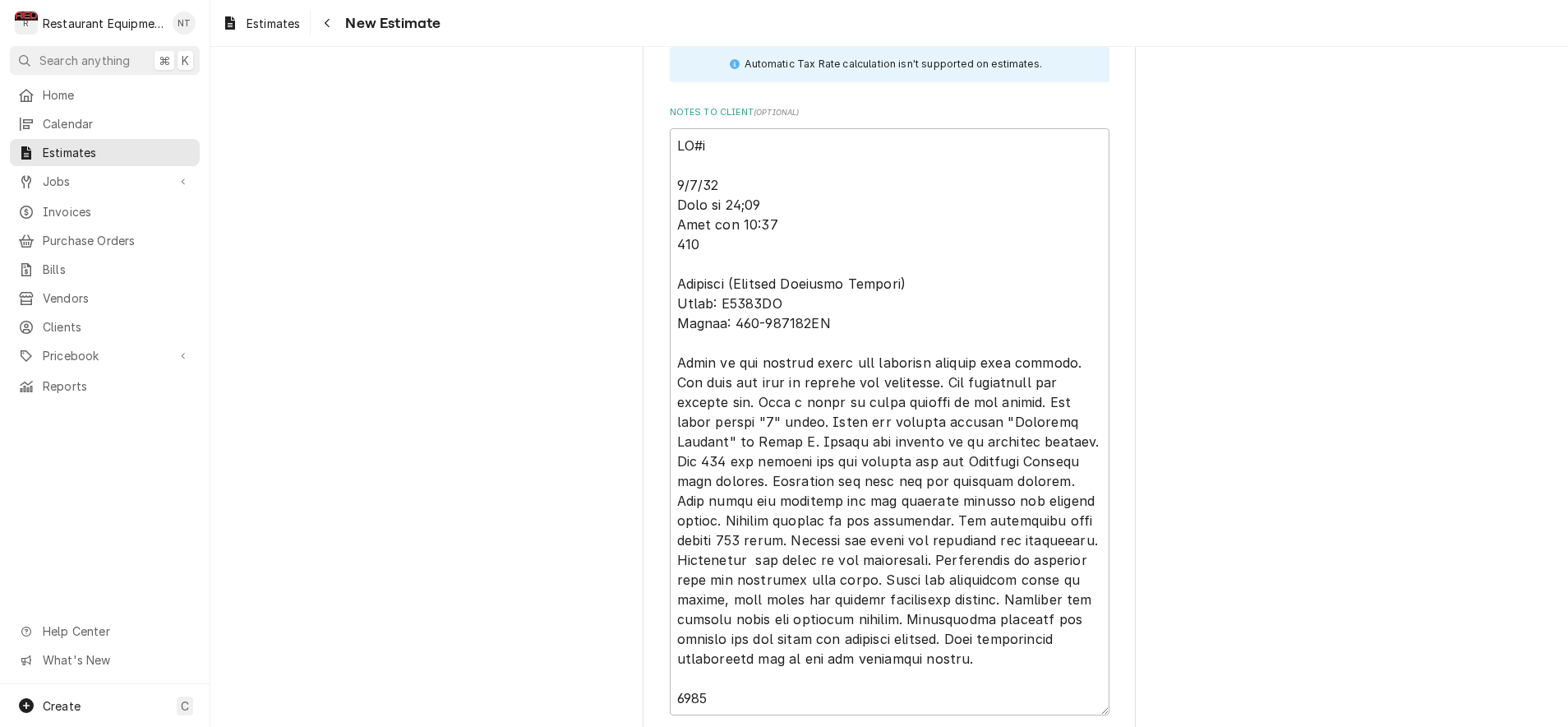
scroll to position [4800, 0]
click at [335, 29] on div "Navigate back" at bounding box center [326, 23] width 16 height 16
